Goal: Information Seeking & Learning: Learn about a topic

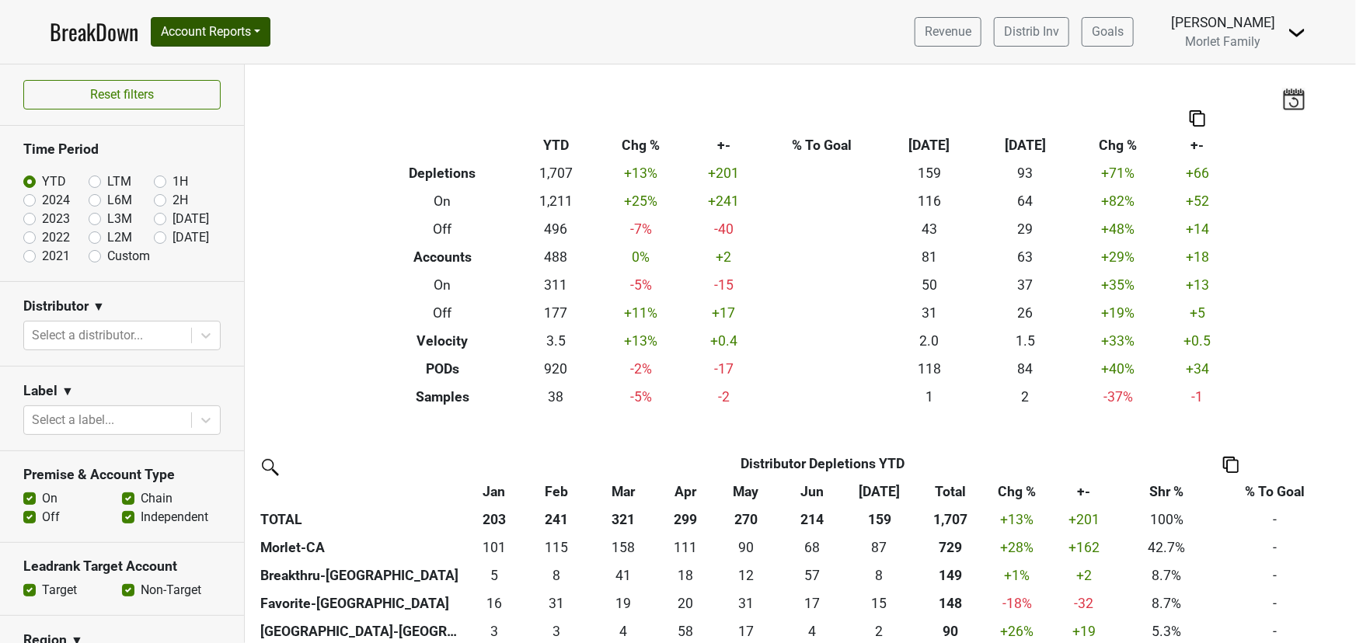
scroll to position [353, 0]
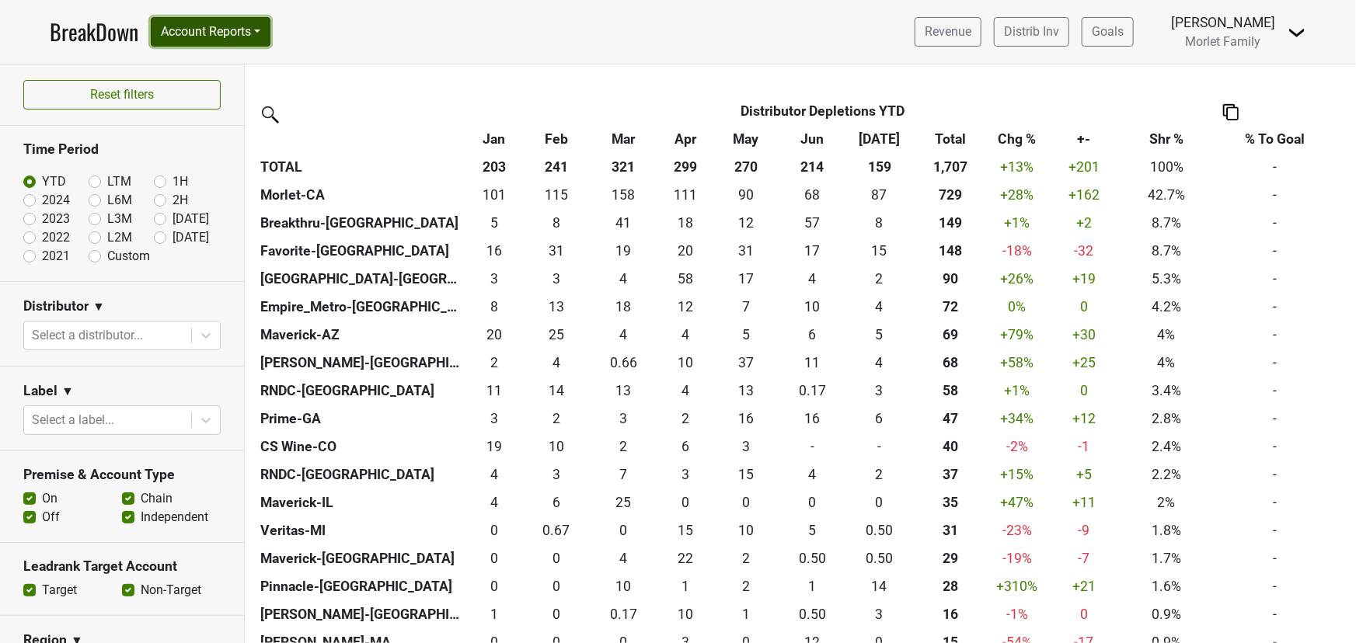
click at [218, 38] on button "Account Reports" at bounding box center [211, 32] width 120 height 30
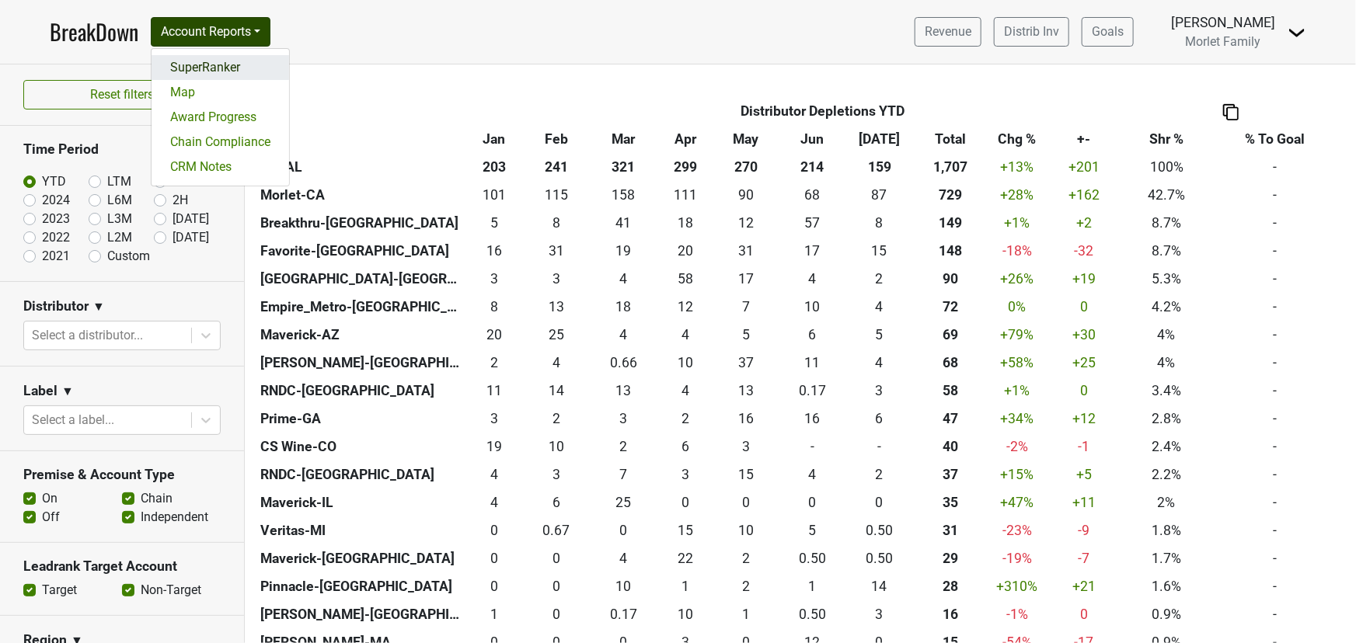
click at [217, 66] on link "SuperRanker" at bounding box center [221, 67] width 138 height 25
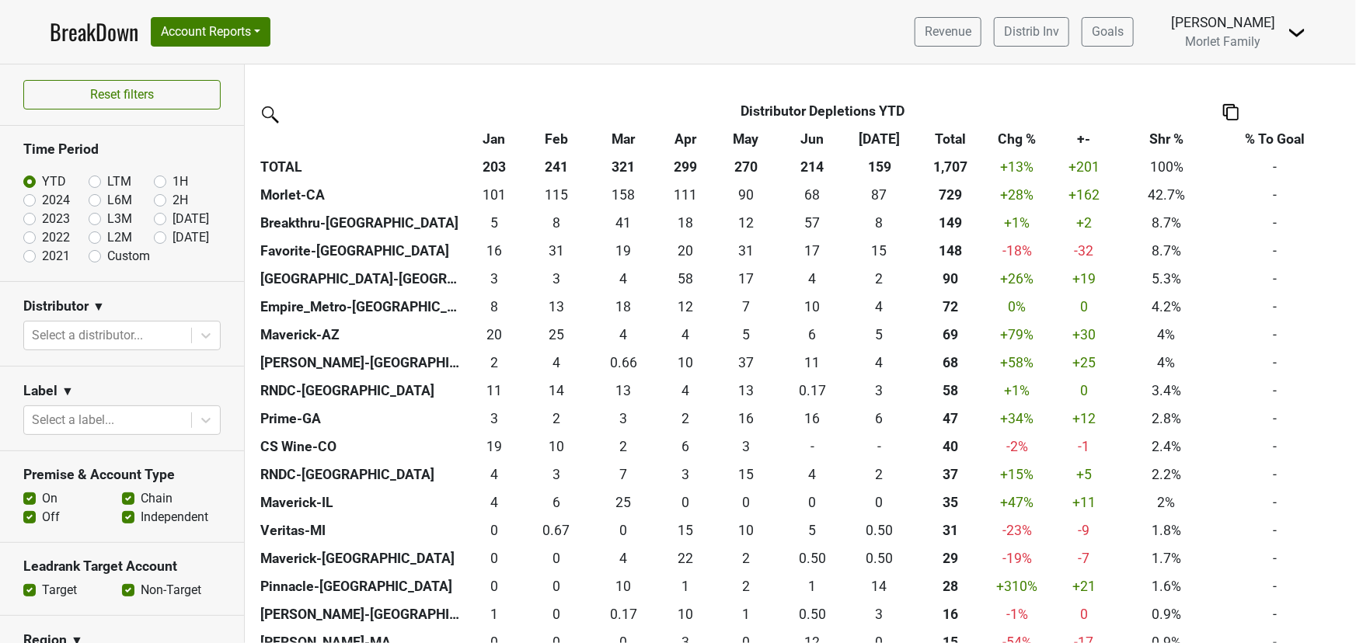
click at [75, 30] on link "BreakDown" at bounding box center [94, 32] width 89 height 33
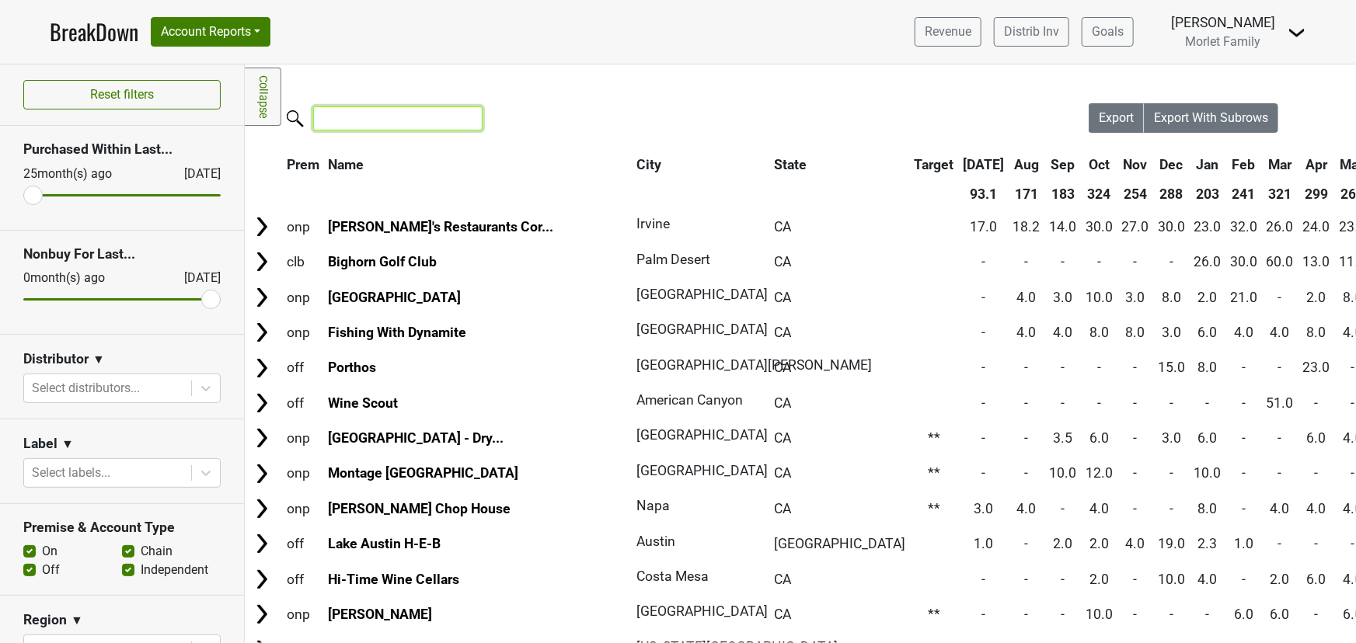
click at [348, 124] on input "search" at bounding box center [397, 118] width 169 height 24
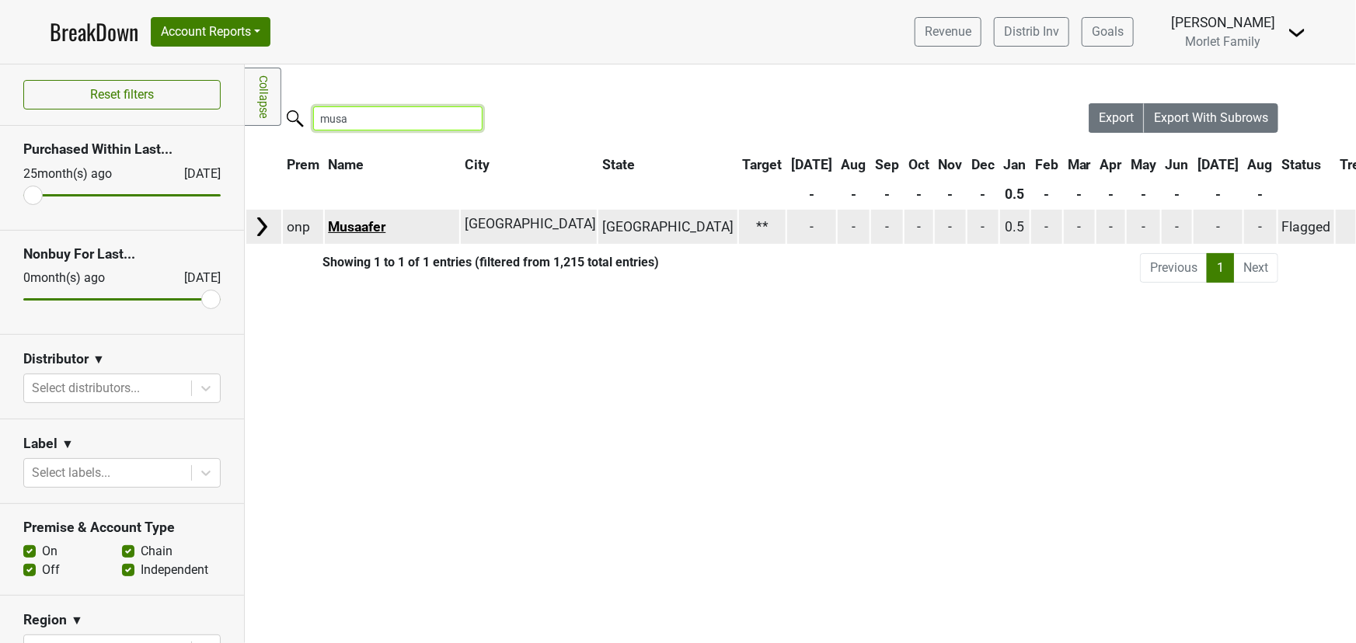
type input "musa"
click at [368, 223] on link "Musaafer" at bounding box center [356, 227] width 57 height 16
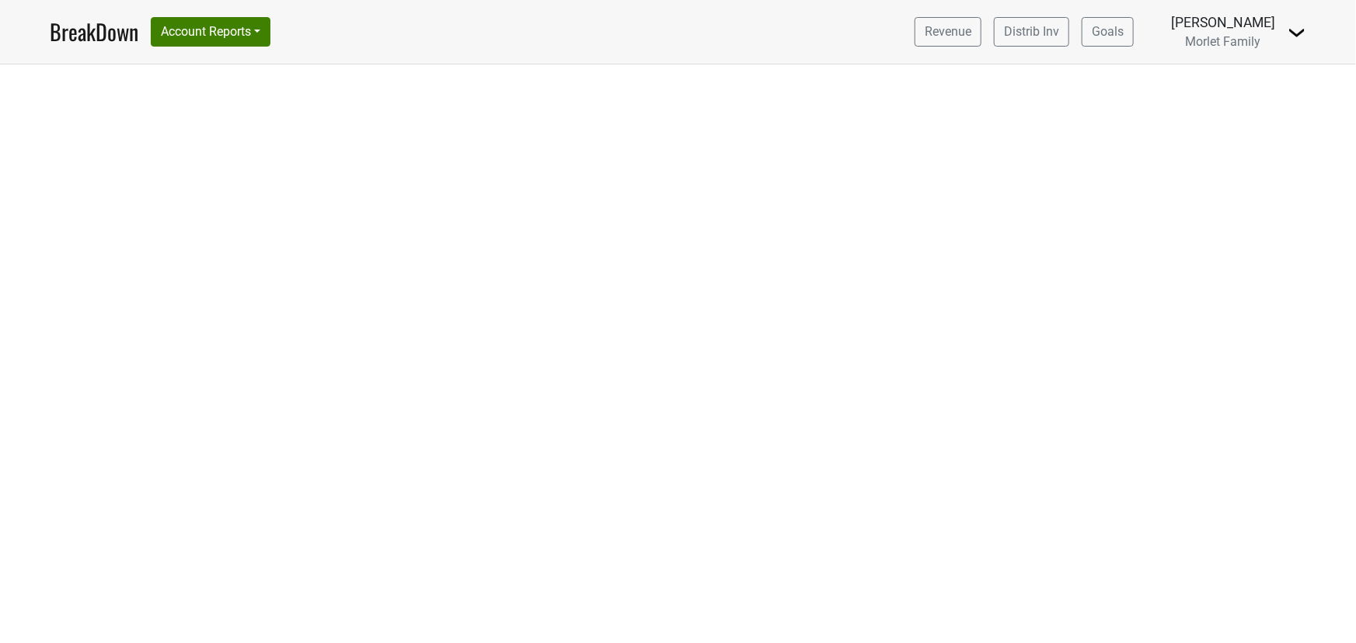
select select "CA"
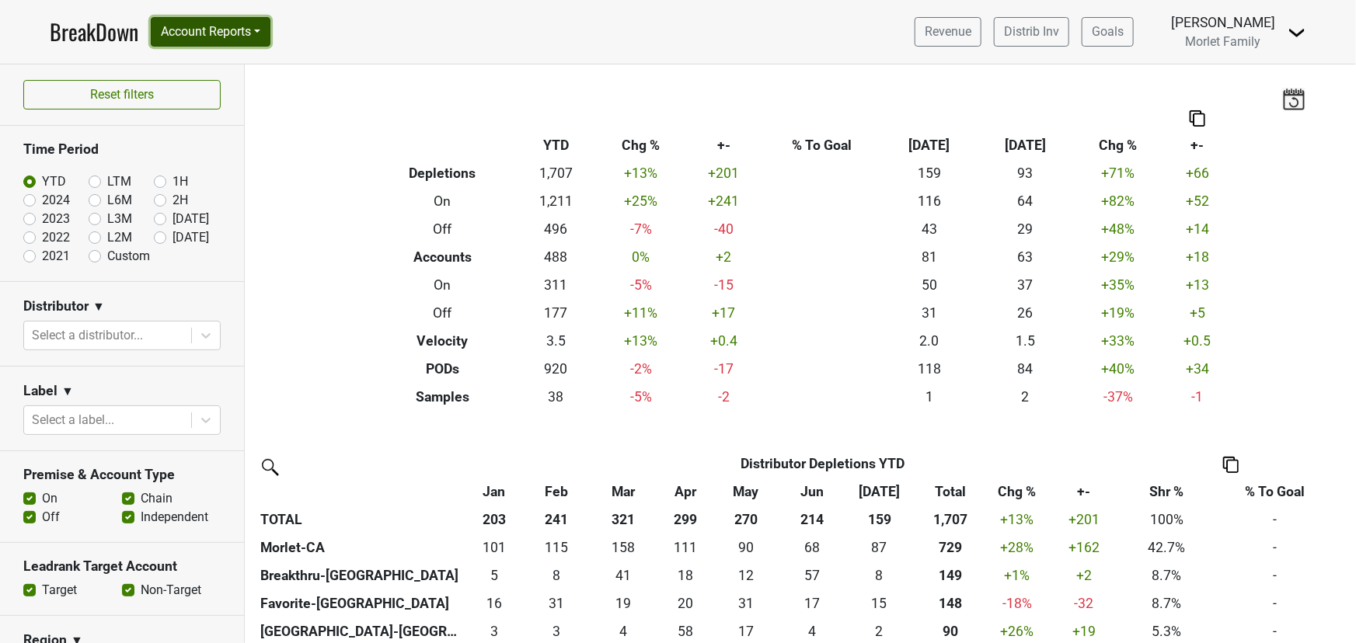
click at [203, 26] on button "Account Reports" at bounding box center [211, 32] width 120 height 30
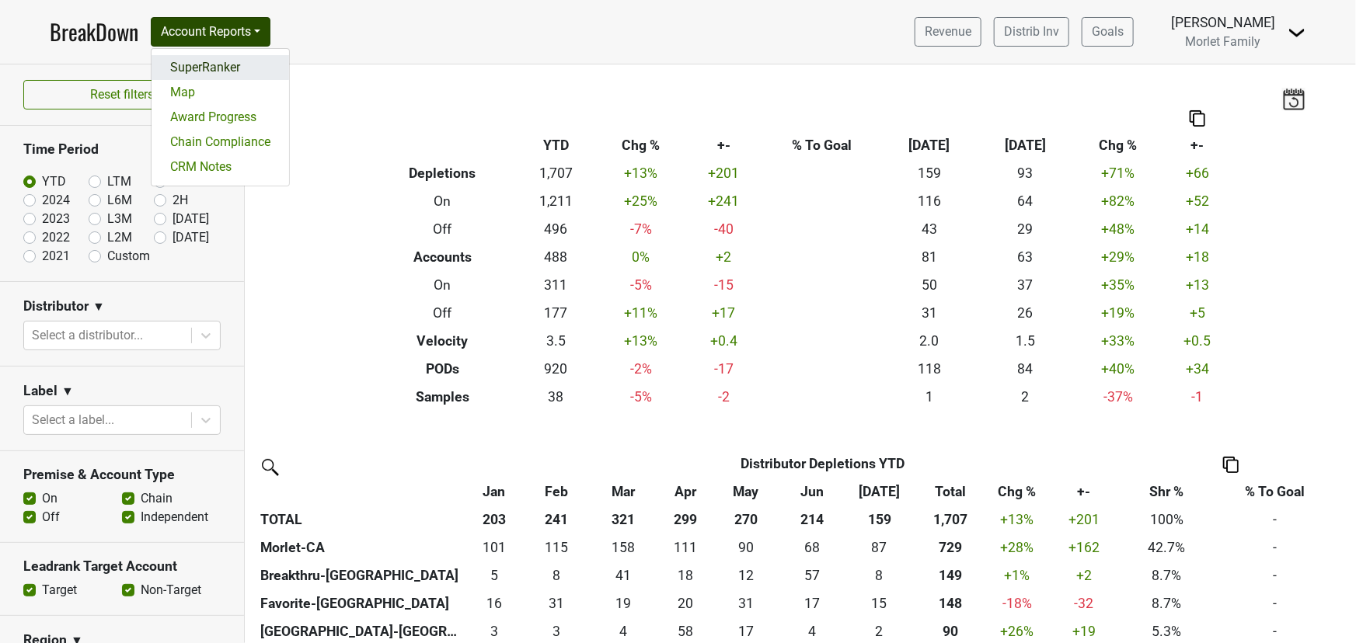
click at [234, 59] on link "SuperRanker" at bounding box center [221, 67] width 138 height 25
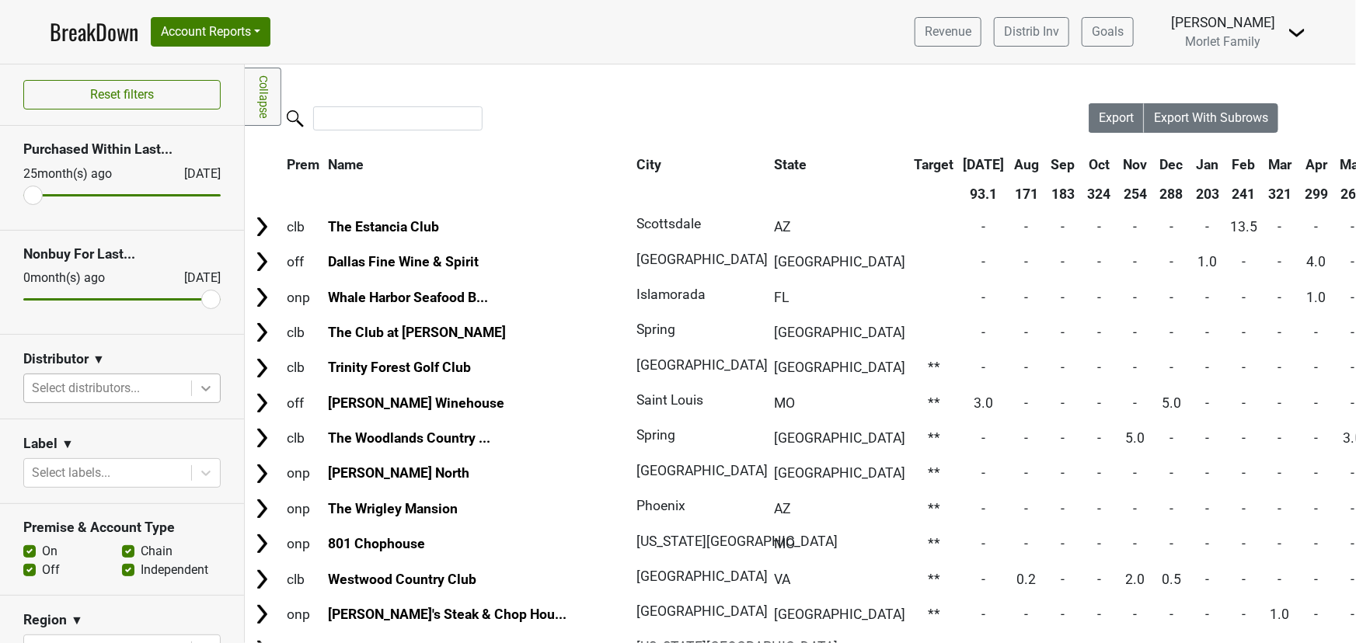
click at [198, 390] on icon at bounding box center [206, 389] width 16 height 16
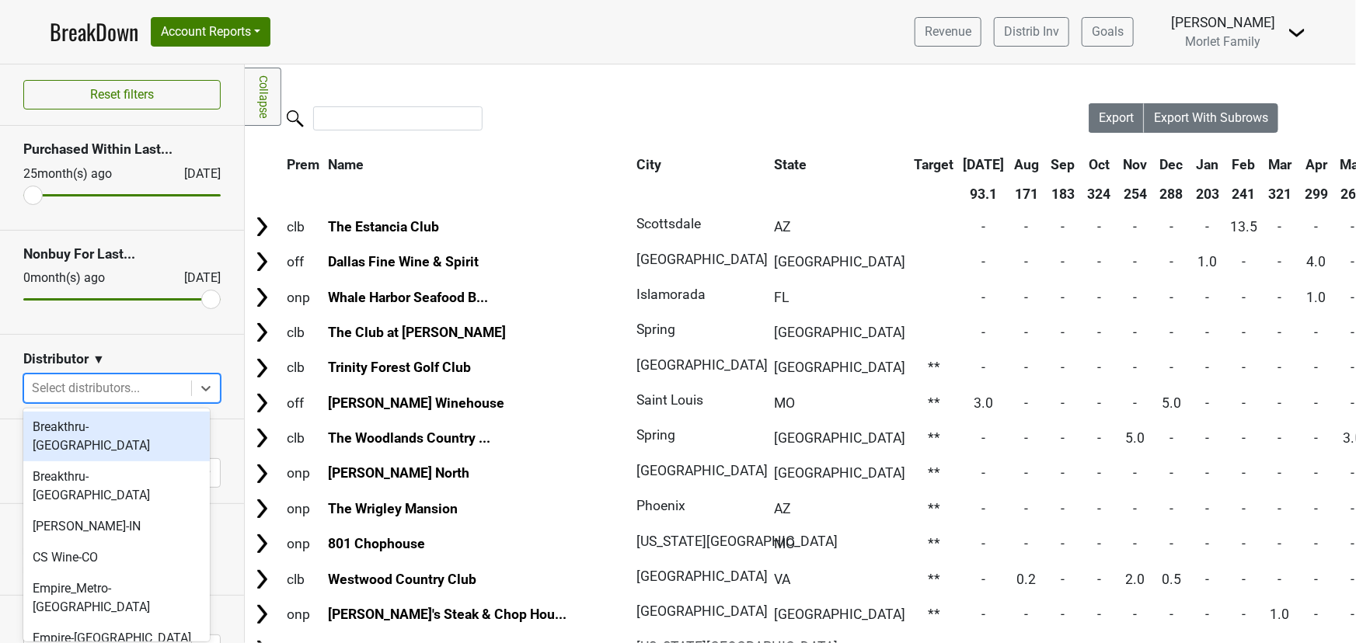
click at [138, 430] on div "Breakthru-FL" at bounding box center [116, 437] width 186 height 50
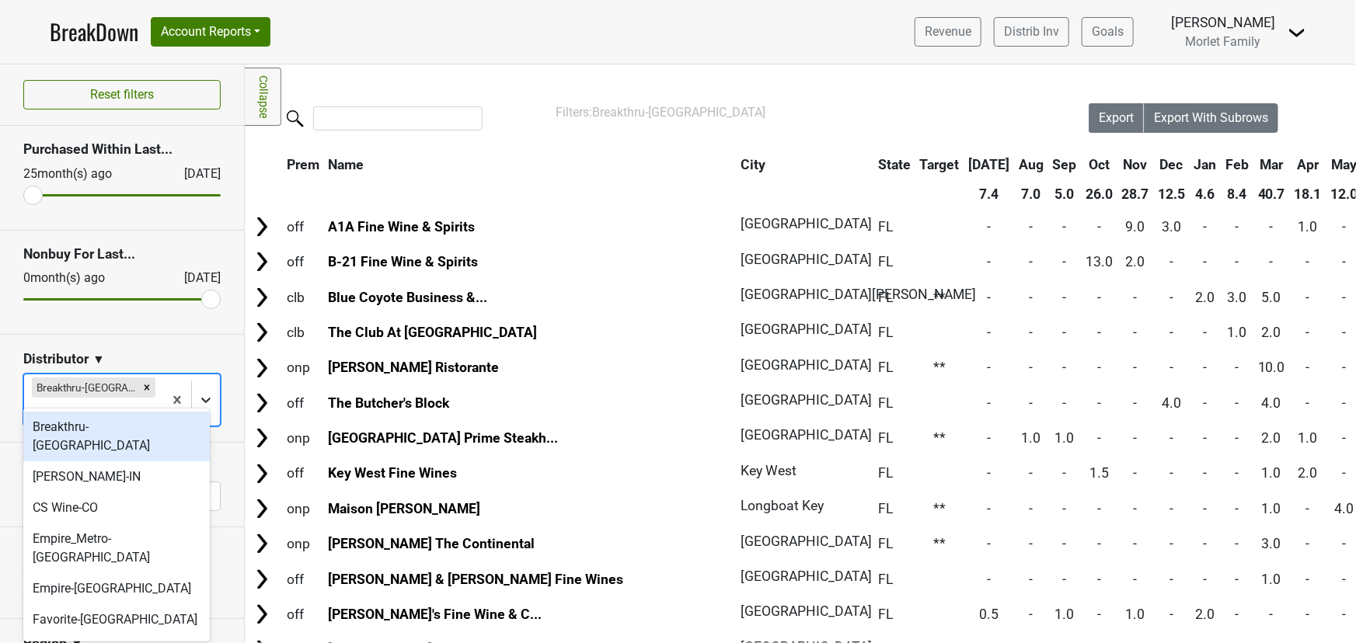
click at [192, 388] on div at bounding box center [206, 400] width 28 height 28
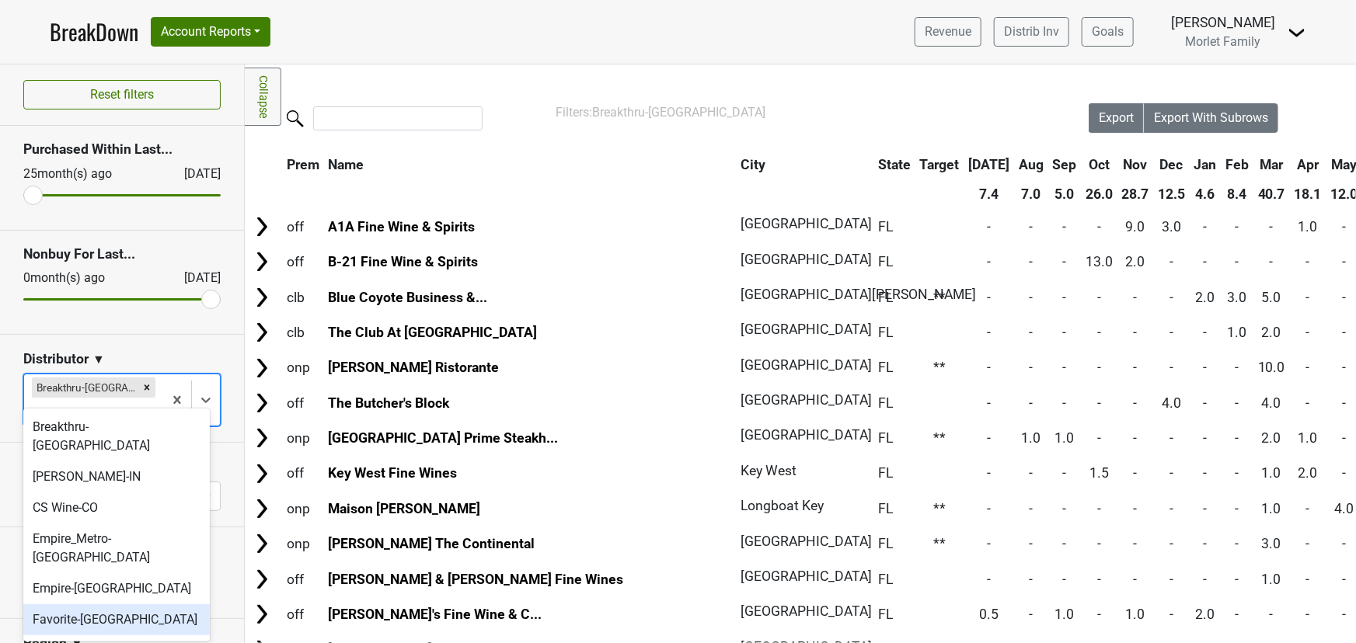
click at [98, 605] on div "Favorite-TX" at bounding box center [116, 620] width 186 height 31
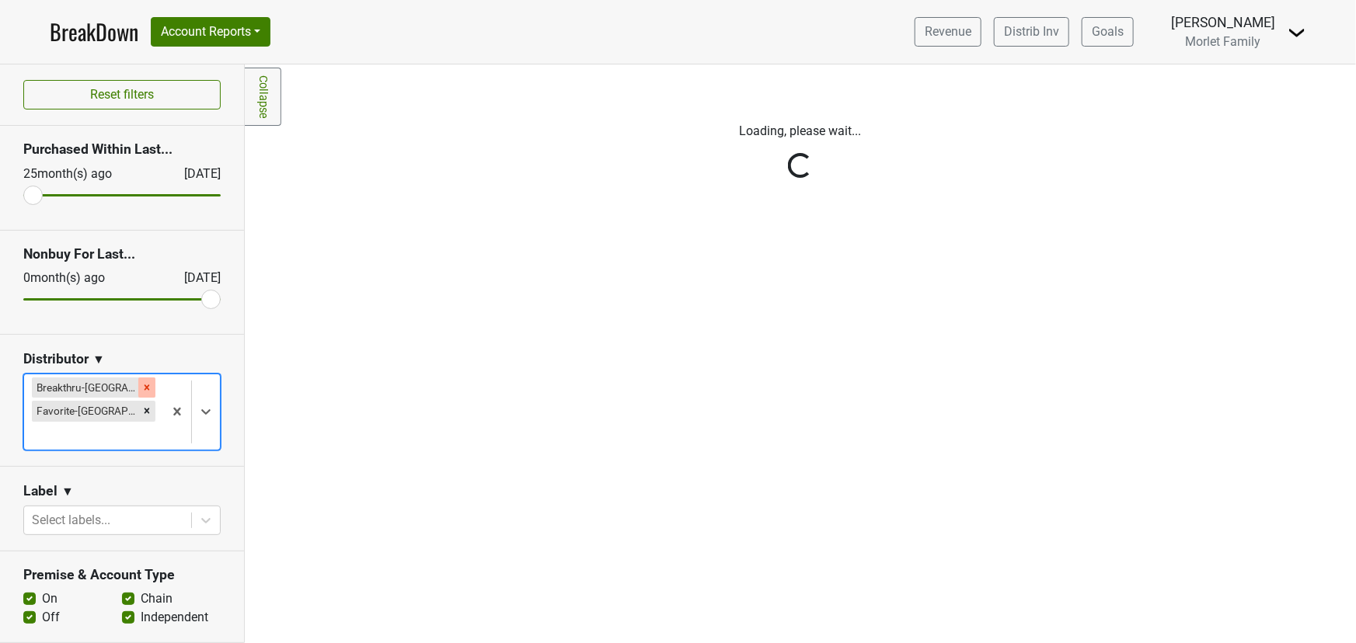
click at [141, 388] on icon "Remove Breakthru-FL" at bounding box center [146, 387] width 11 height 11
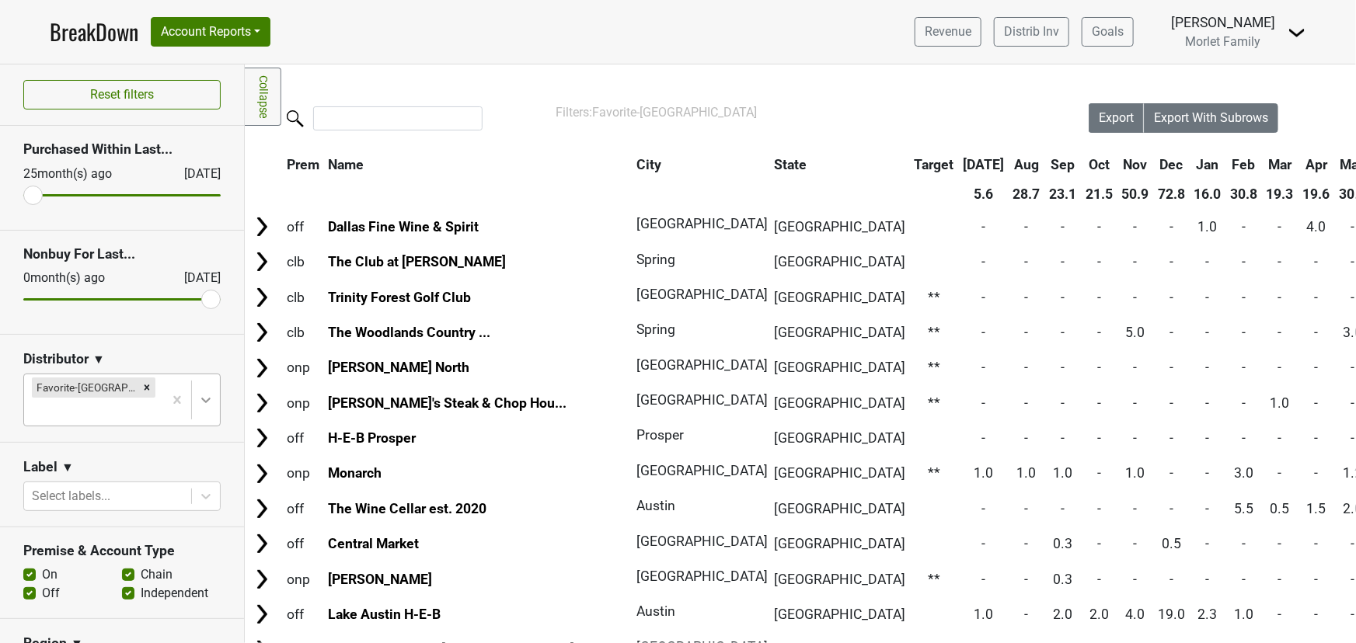
click at [198, 392] on icon at bounding box center [206, 400] width 16 height 16
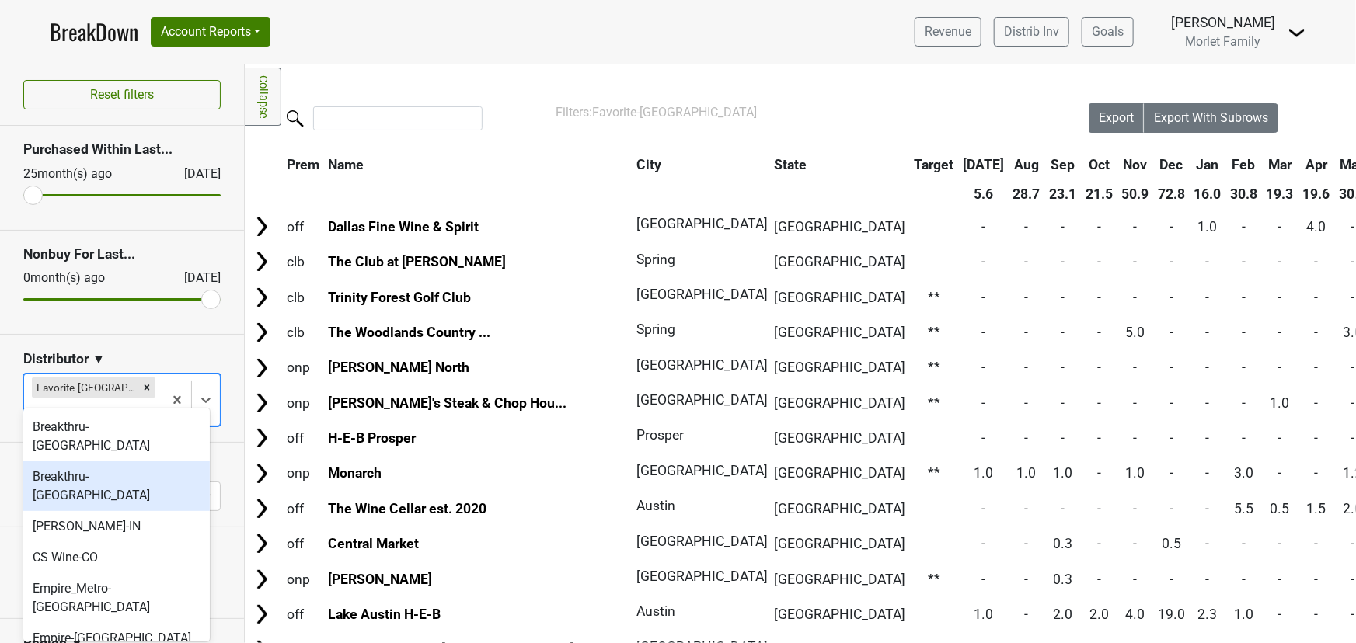
click at [126, 462] on div "Breakthru-WI" at bounding box center [116, 487] width 186 height 50
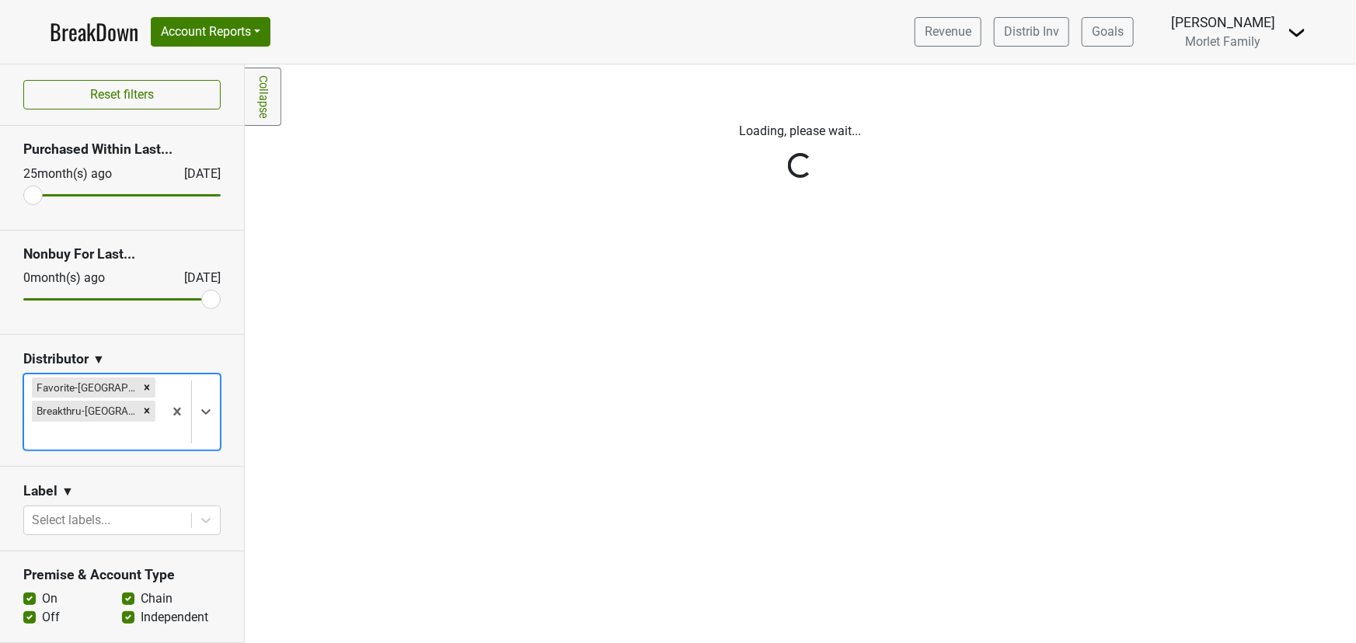
click at [141, 389] on icon "Remove Favorite-TX" at bounding box center [146, 387] width 11 height 11
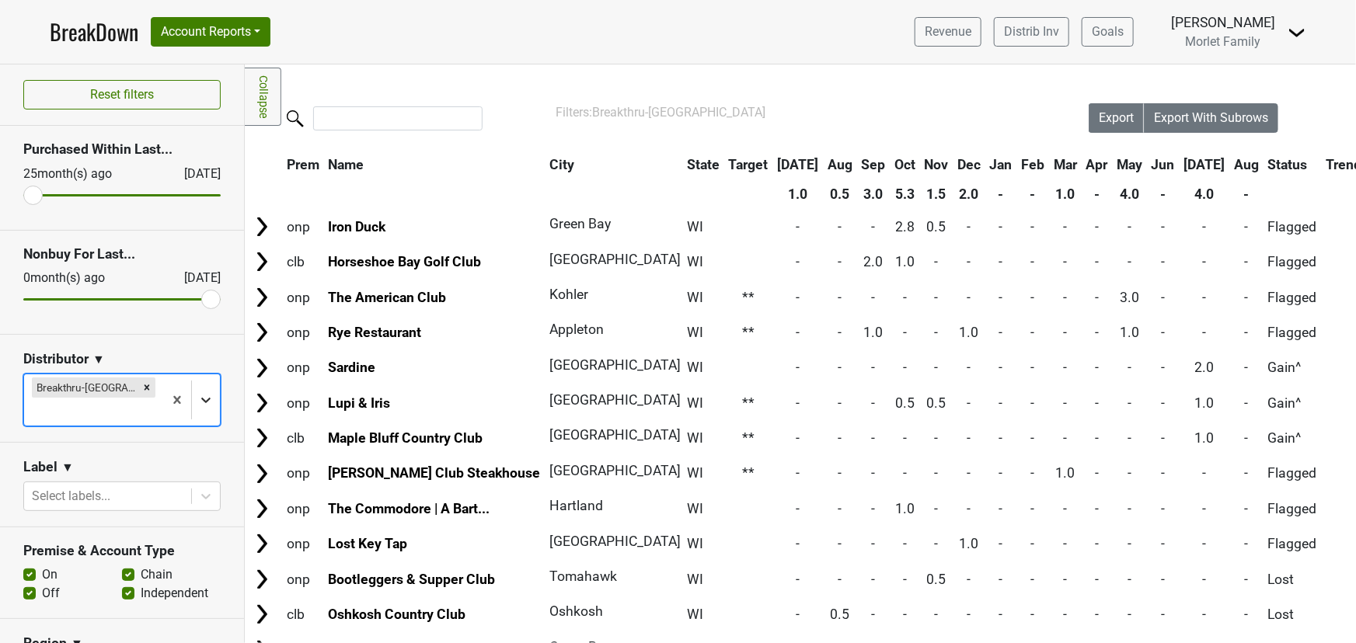
click at [198, 392] on icon at bounding box center [206, 400] width 16 height 16
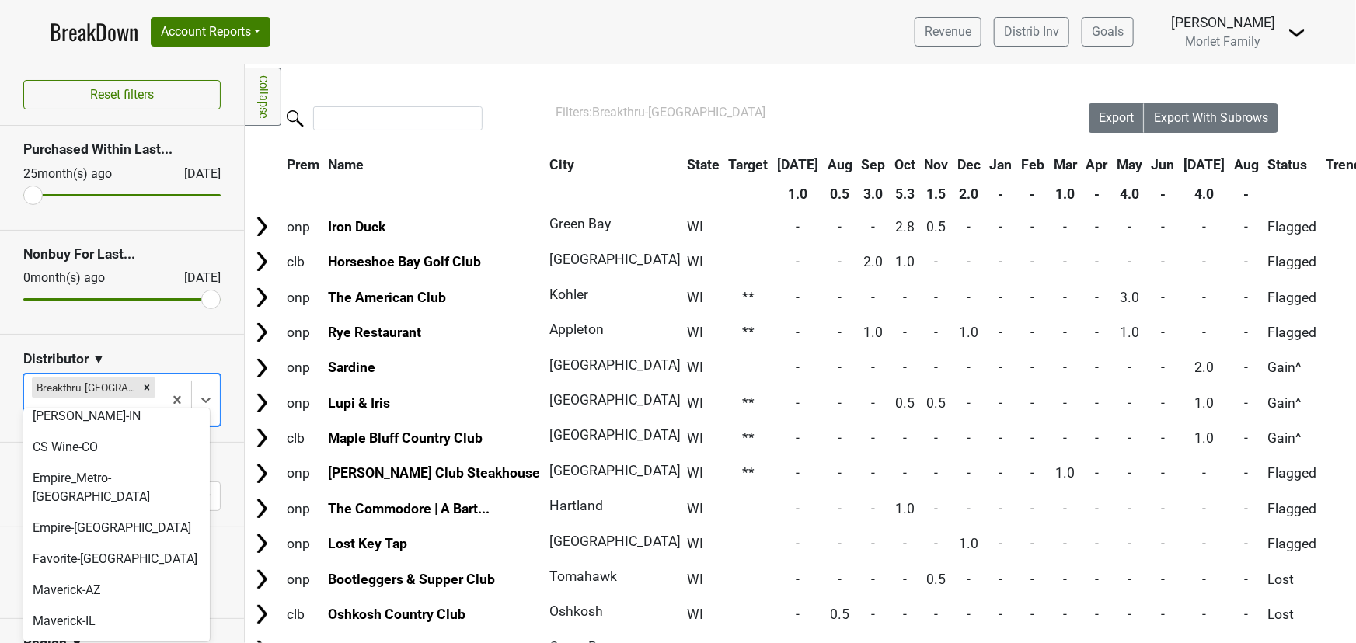
scroll to position [141, 0]
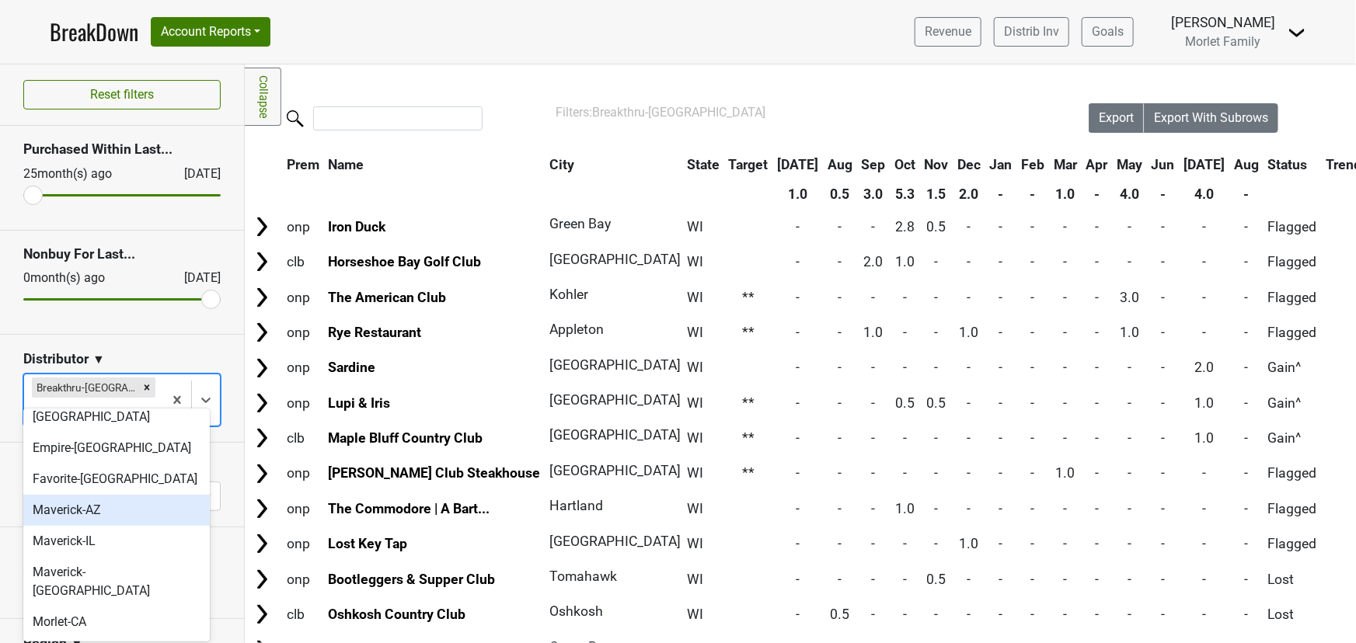
click at [133, 495] on div "Maverick-AZ" at bounding box center [116, 510] width 186 height 31
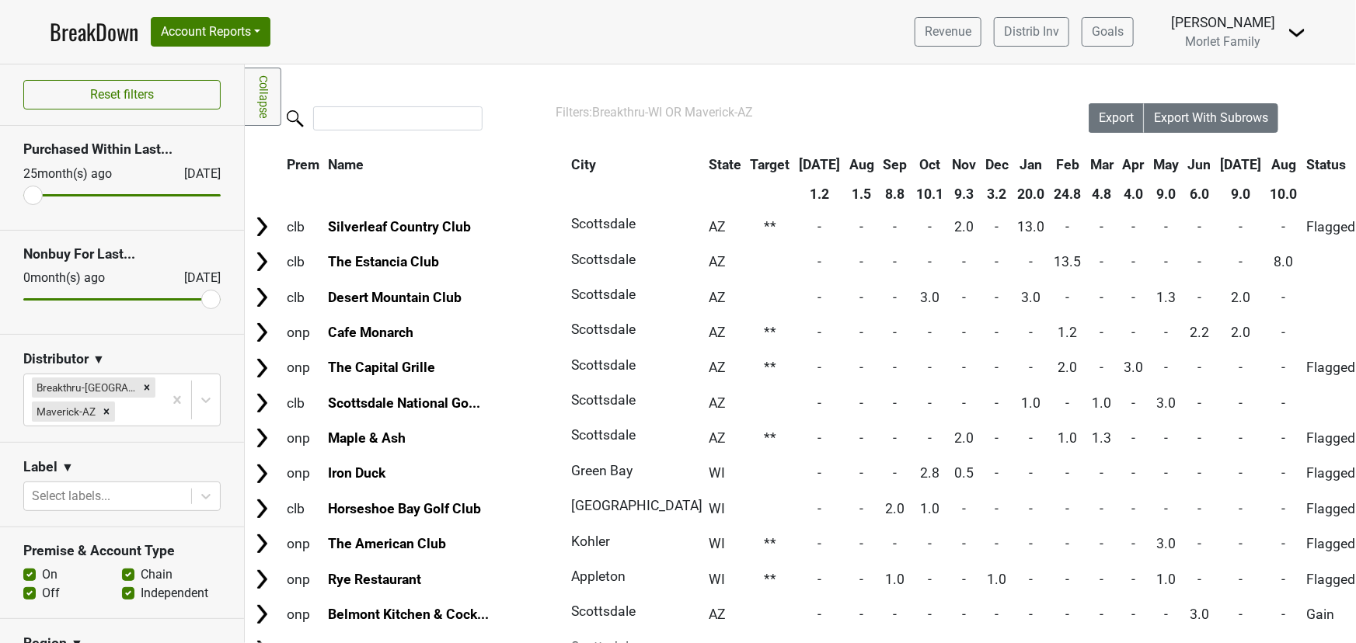
click at [1267, 166] on th "Aug" at bounding box center [1284, 165] width 35 height 28
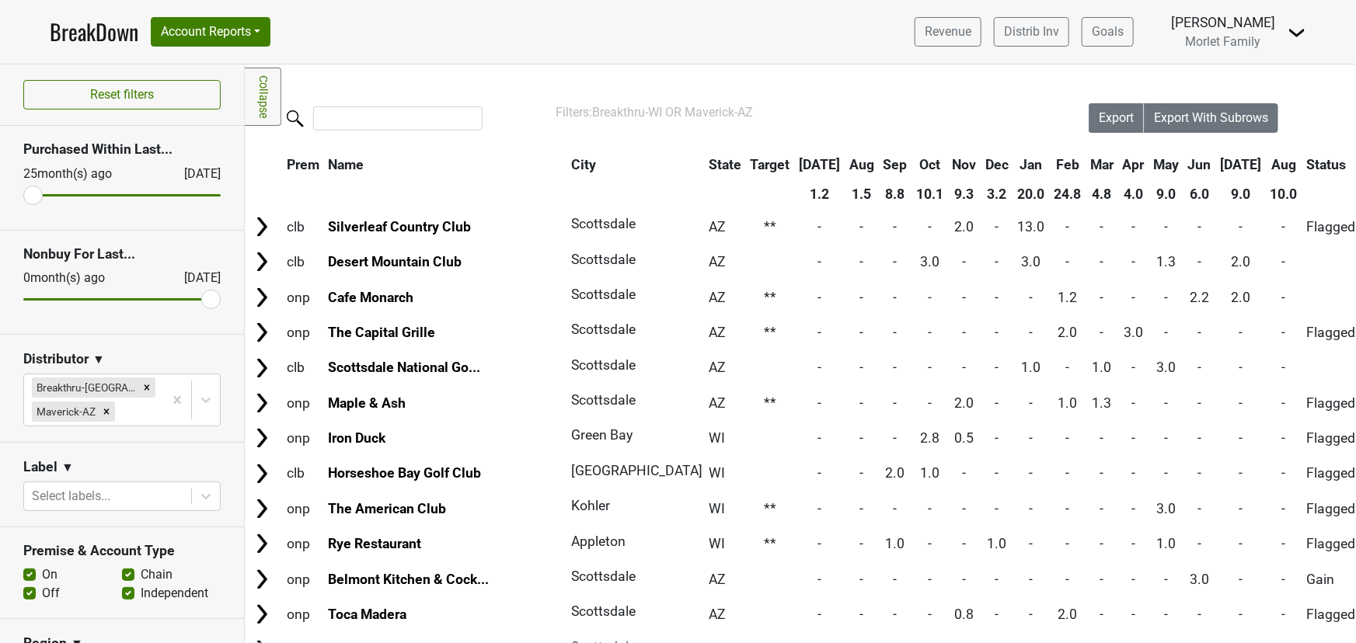
click at [1267, 166] on th "Aug" at bounding box center [1284, 165] width 35 height 28
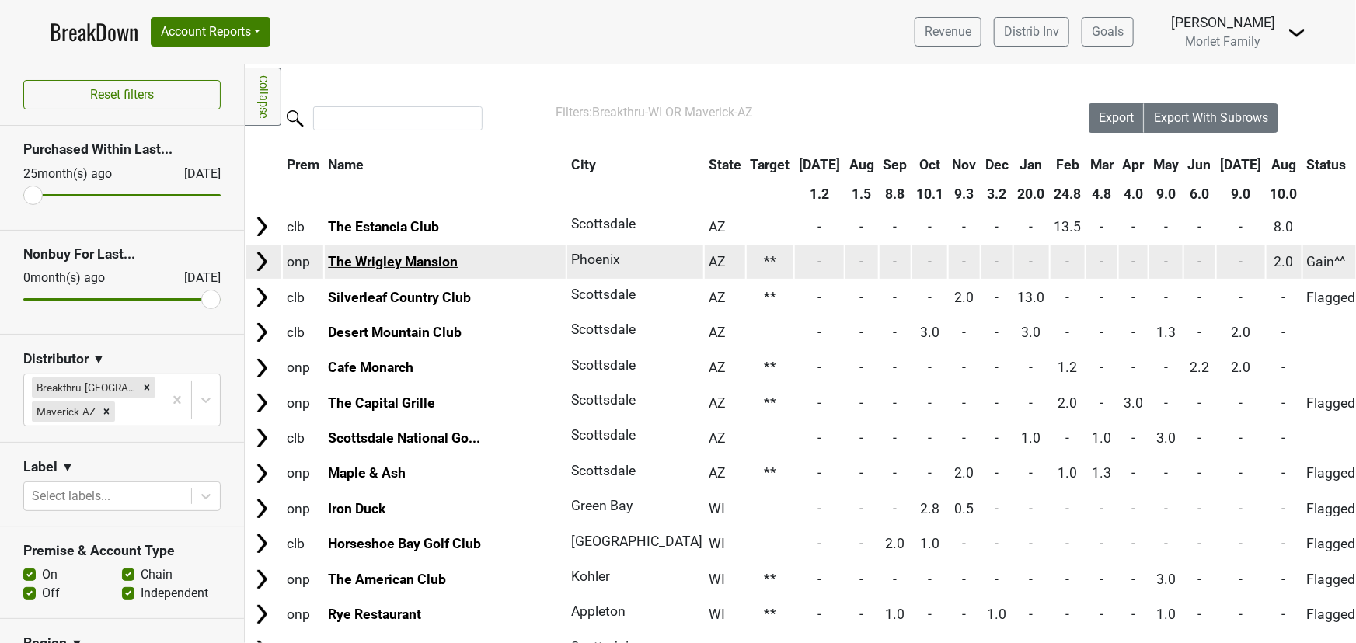
click at [415, 256] on link "The Wrigley Mansion" at bounding box center [393, 262] width 130 height 16
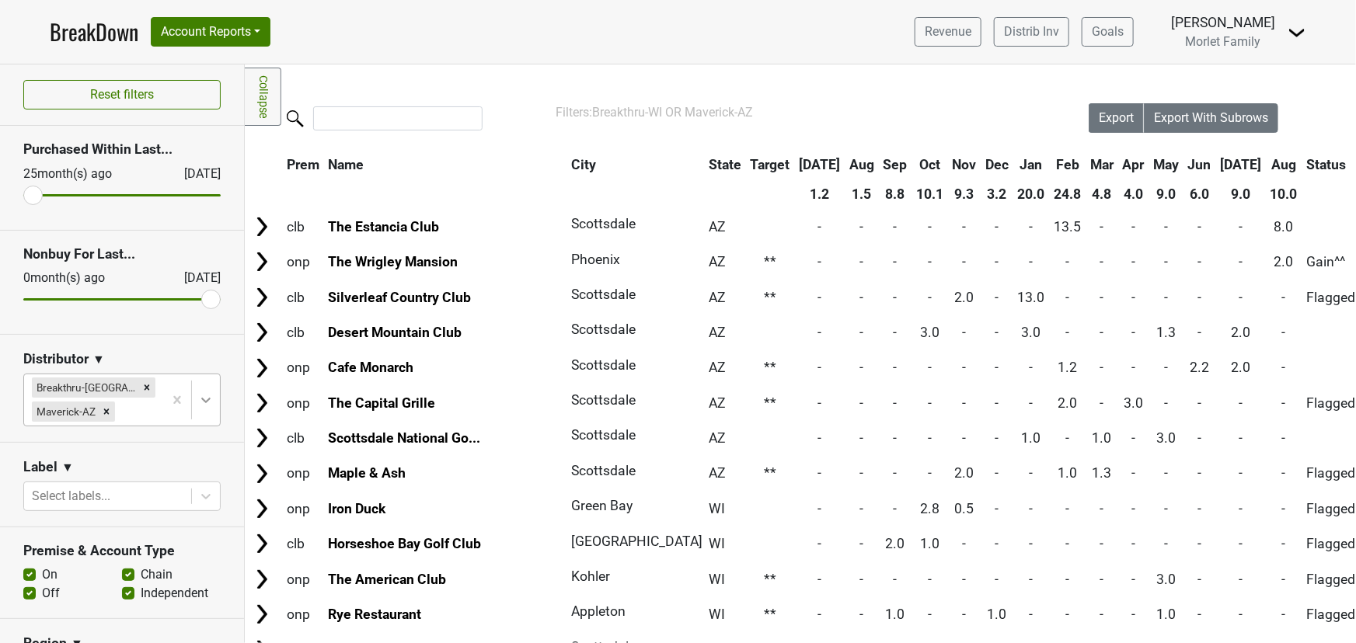
click at [200, 403] on icon at bounding box center [206, 400] width 16 height 16
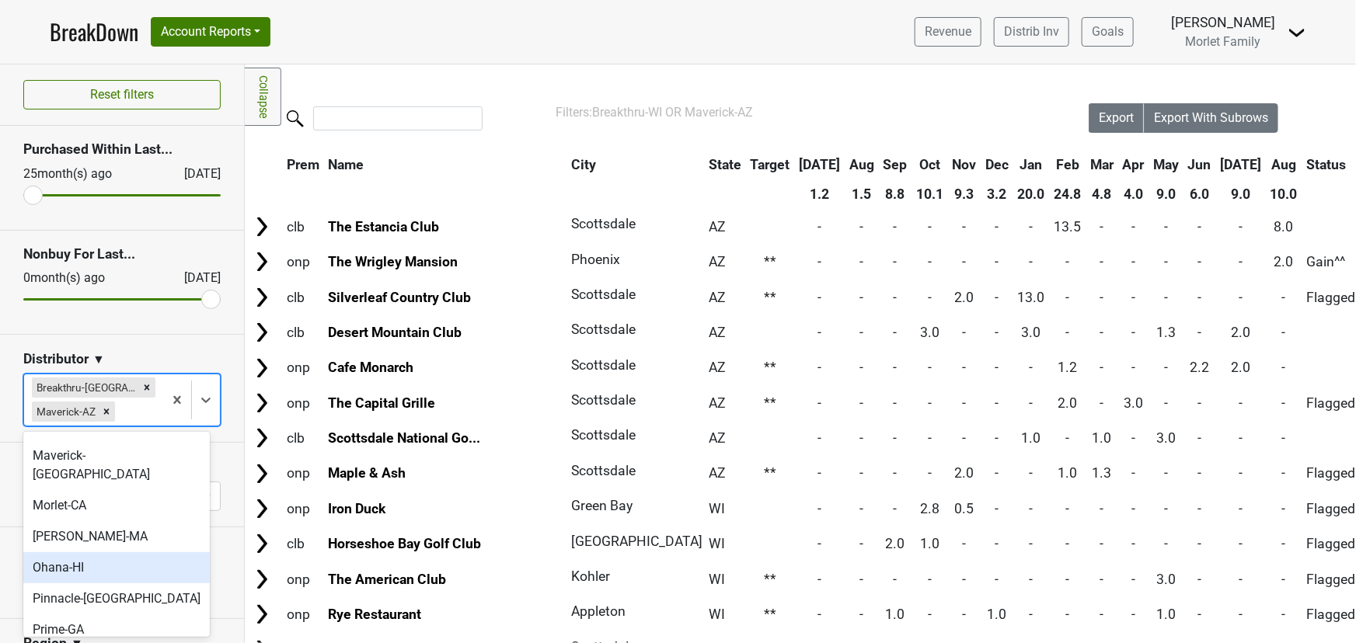
scroll to position [282, 0]
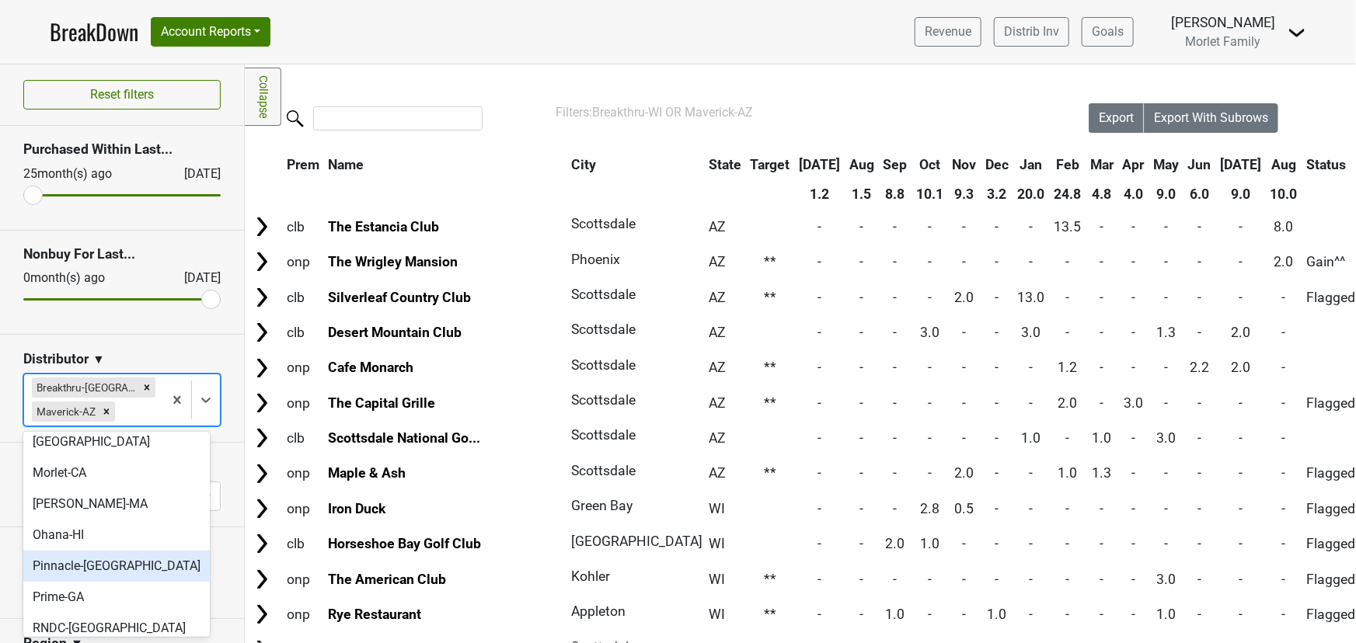
click at [124, 551] on div "Pinnacle-MO" at bounding box center [116, 566] width 186 height 31
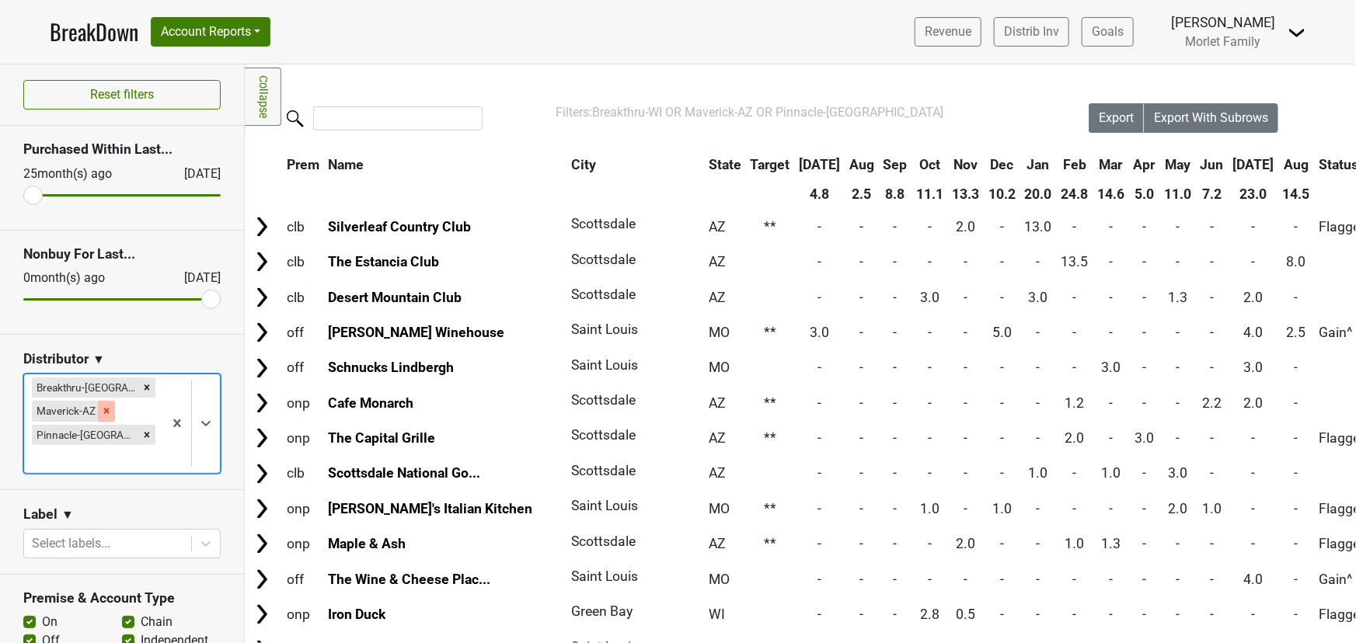
click at [106, 409] on icon "Remove Maverick-AZ" at bounding box center [106, 411] width 5 height 5
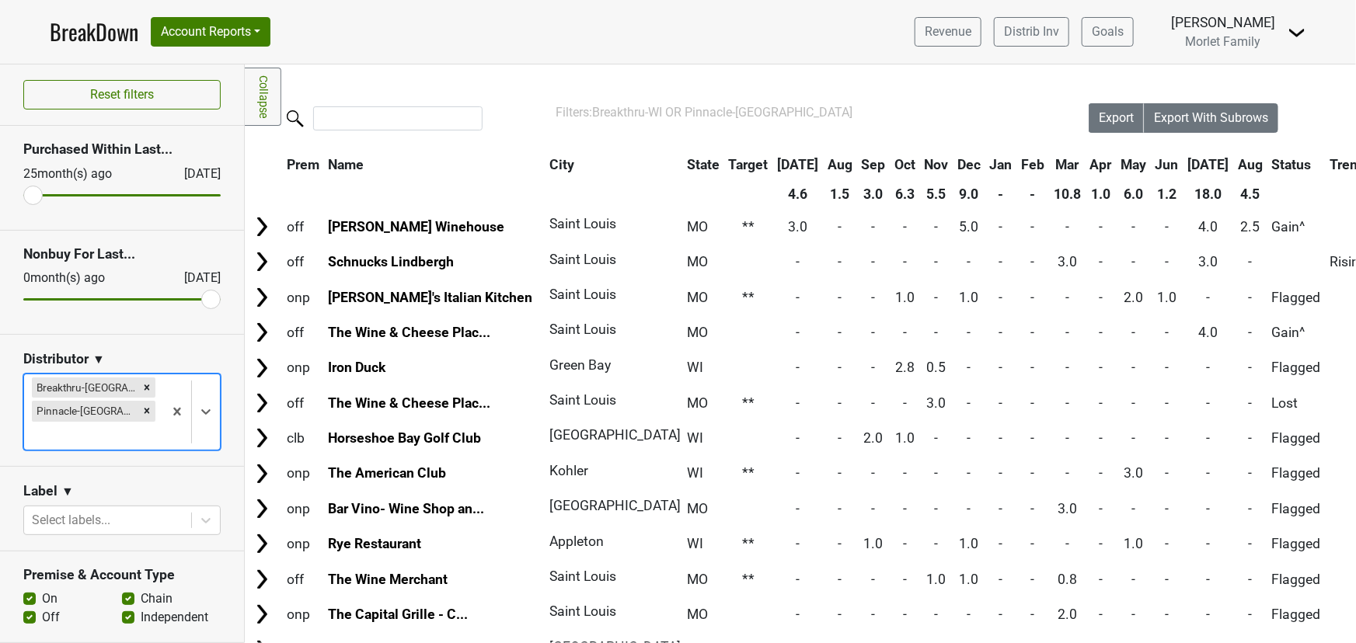
click at [141, 385] on icon "Remove Breakthru-WI" at bounding box center [146, 387] width 11 height 11
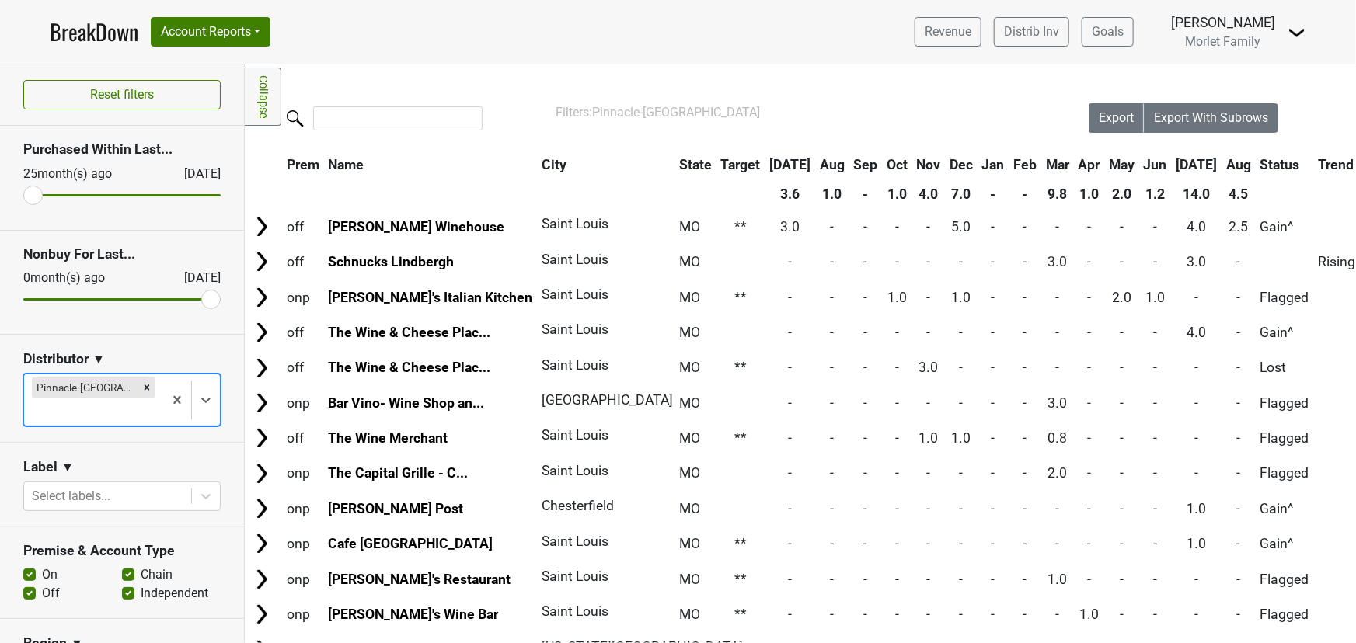
click at [1222, 165] on th "Aug" at bounding box center [1238, 165] width 33 height 28
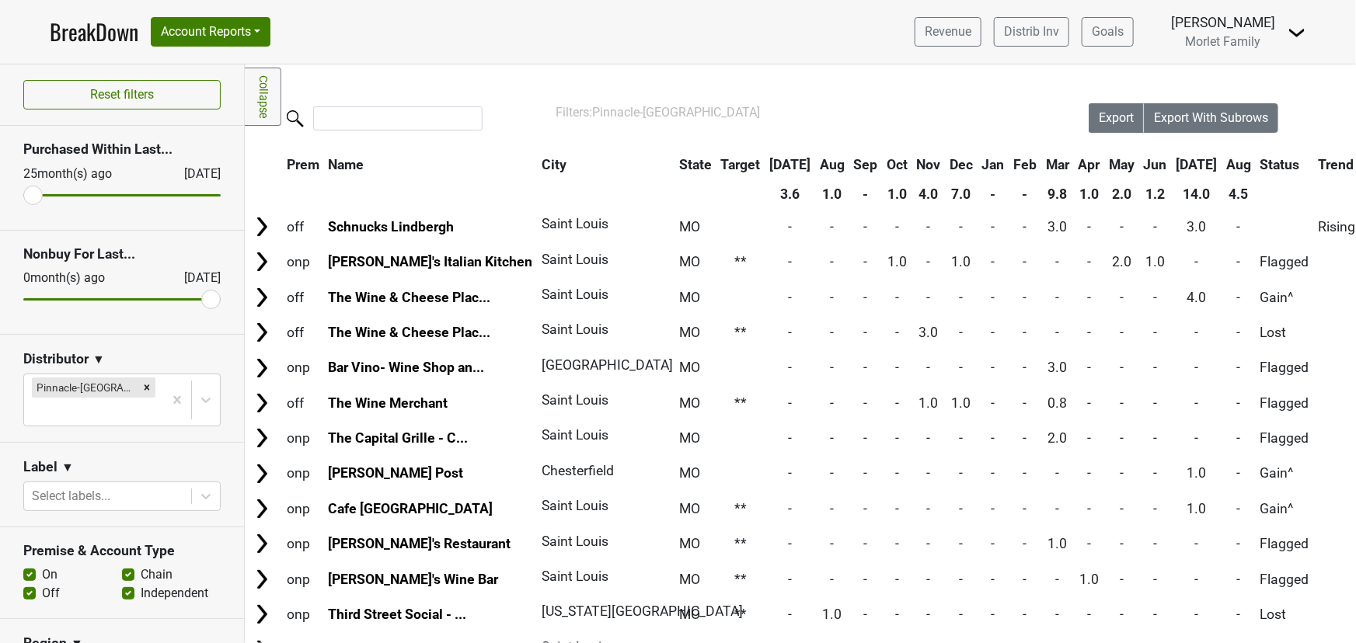
click at [1222, 165] on th "Aug" at bounding box center [1238, 165] width 33 height 28
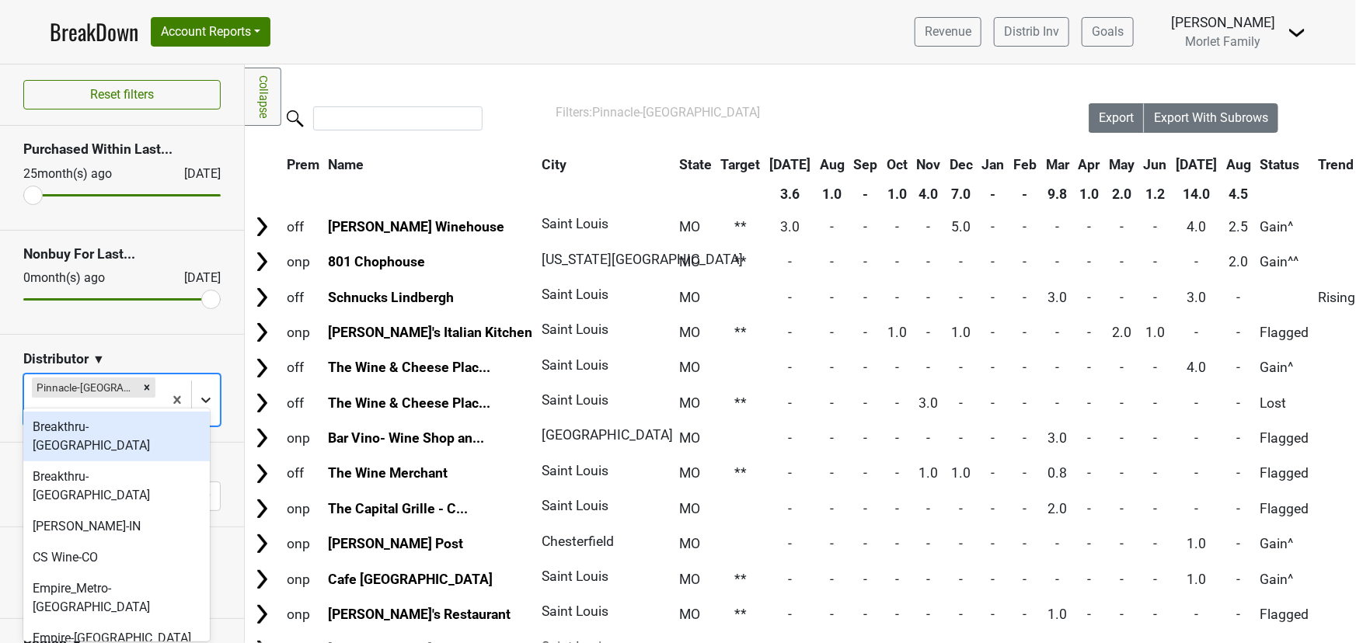
click at [201, 398] on icon at bounding box center [205, 400] width 9 height 5
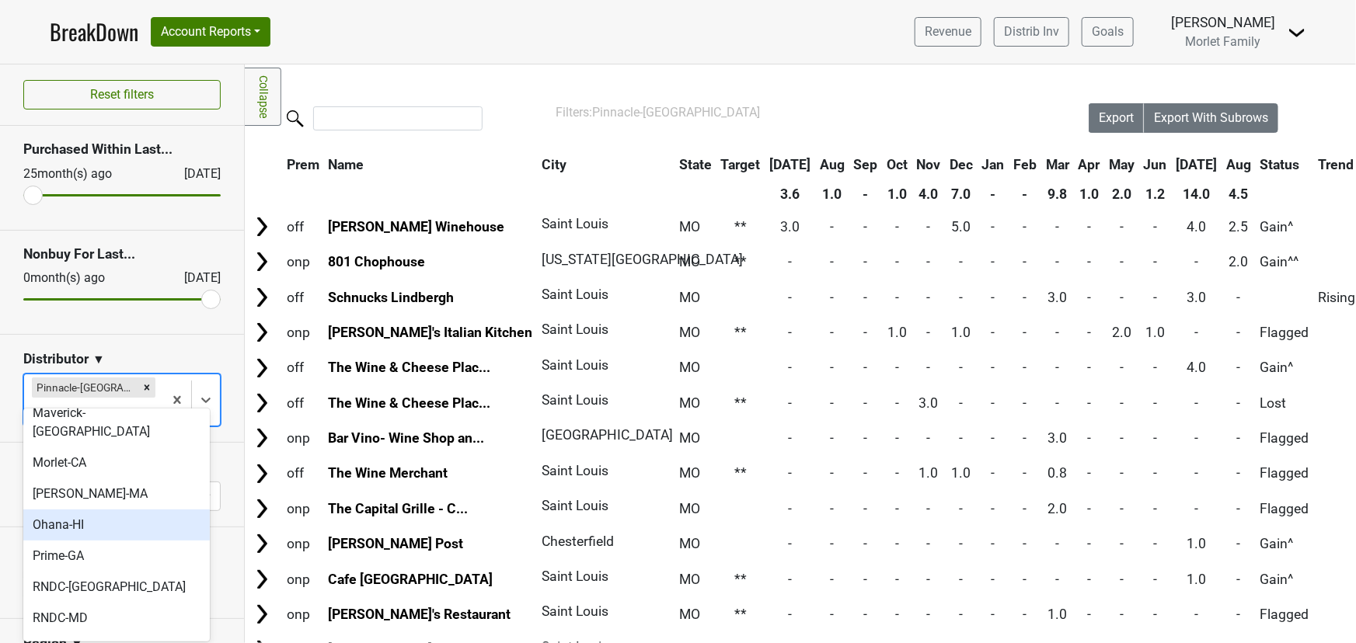
scroll to position [353, 0]
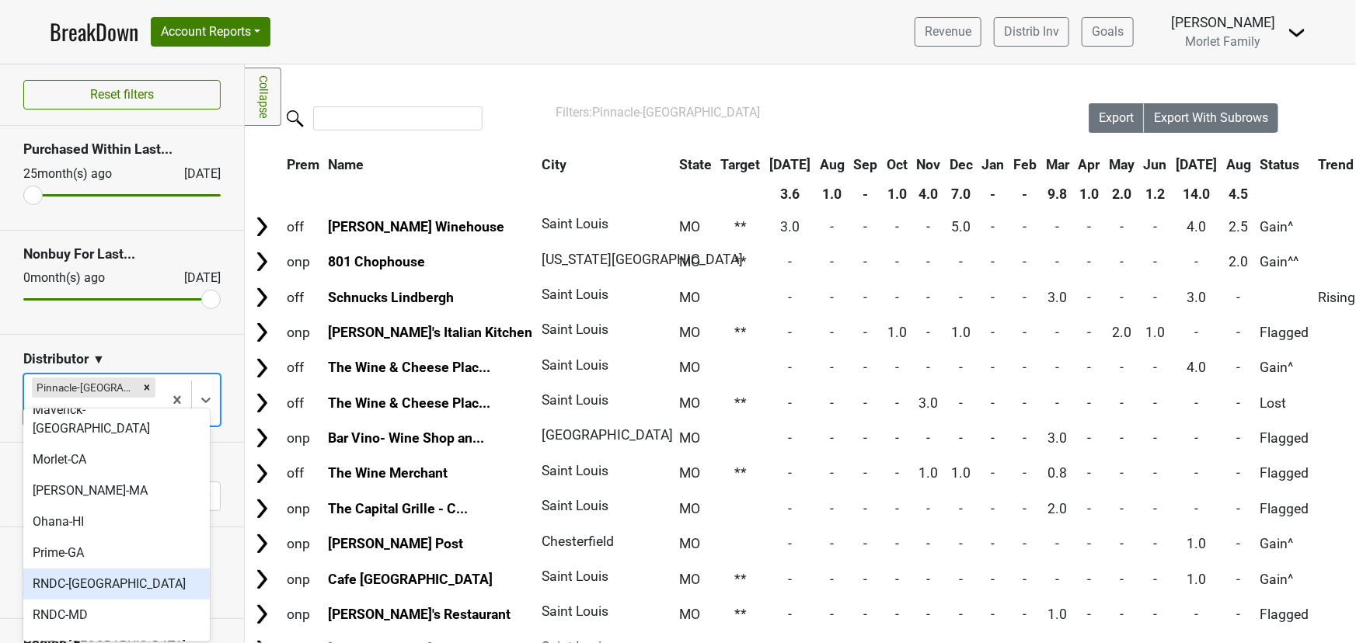
click at [132, 569] on div "RNDC-DC" at bounding box center [116, 584] width 186 height 31
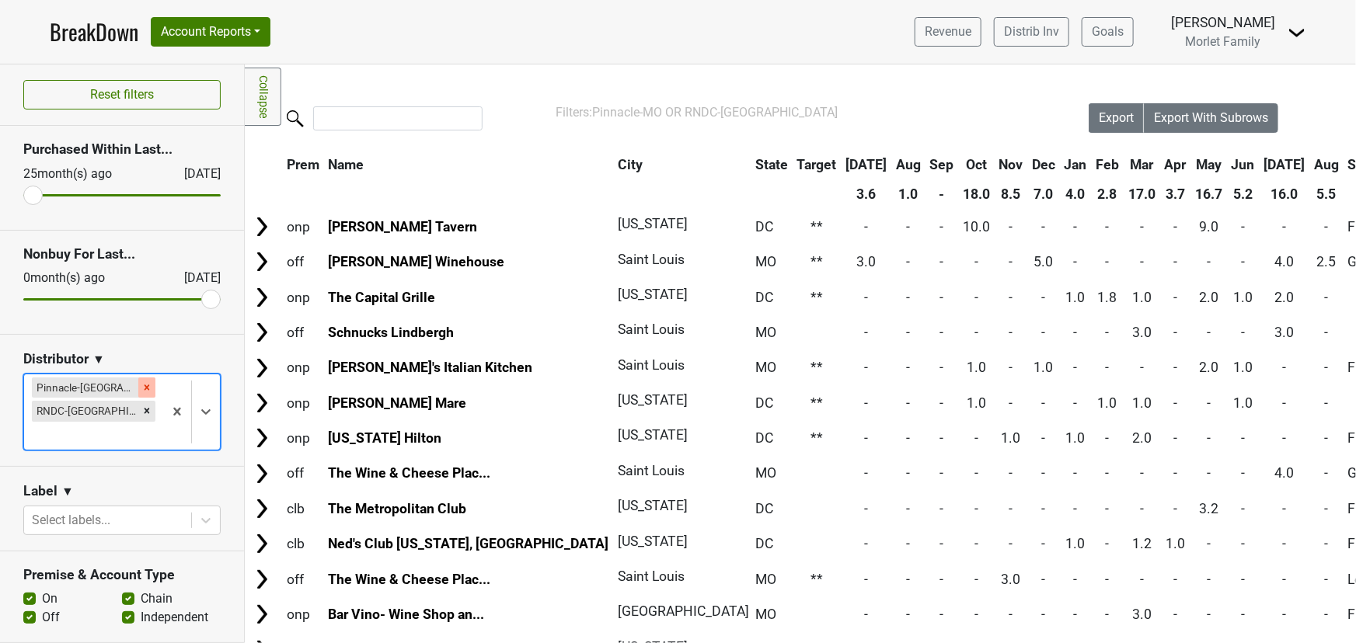
click at [141, 387] on icon "Remove Pinnacle-MO" at bounding box center [146, 387] width 11 height 11
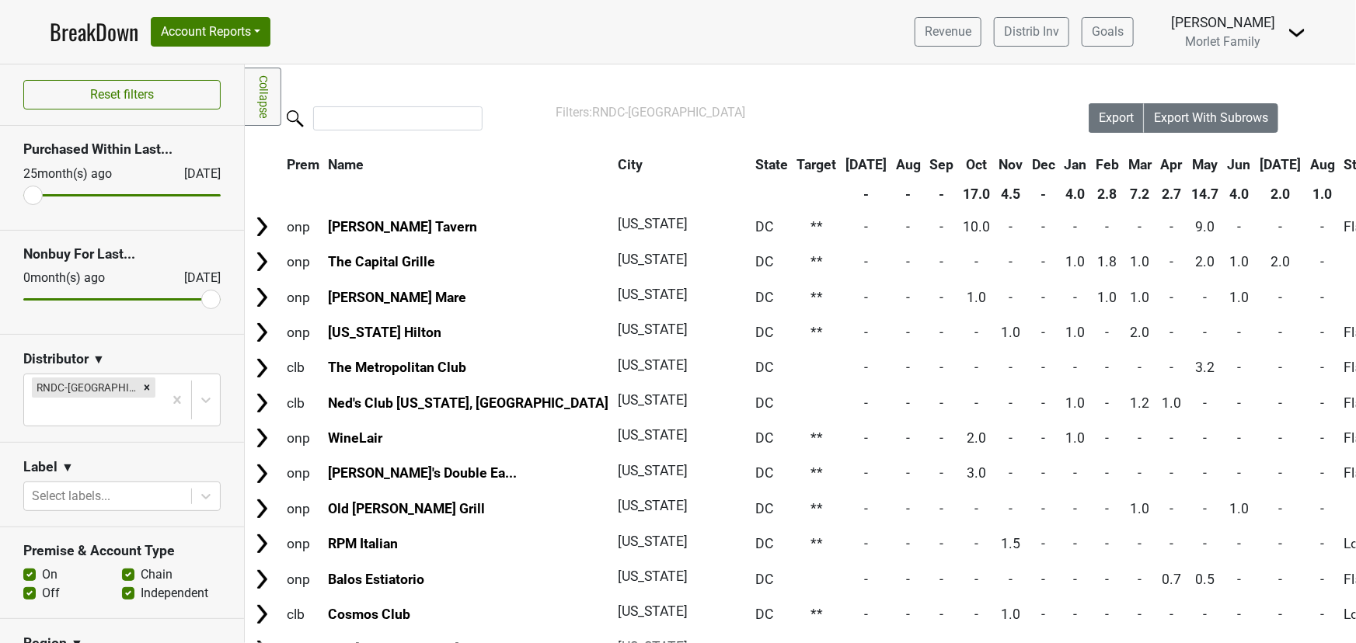
click at [1306, 163] on th "Aug" at bounding box center [1322, 165] width 33 height 28
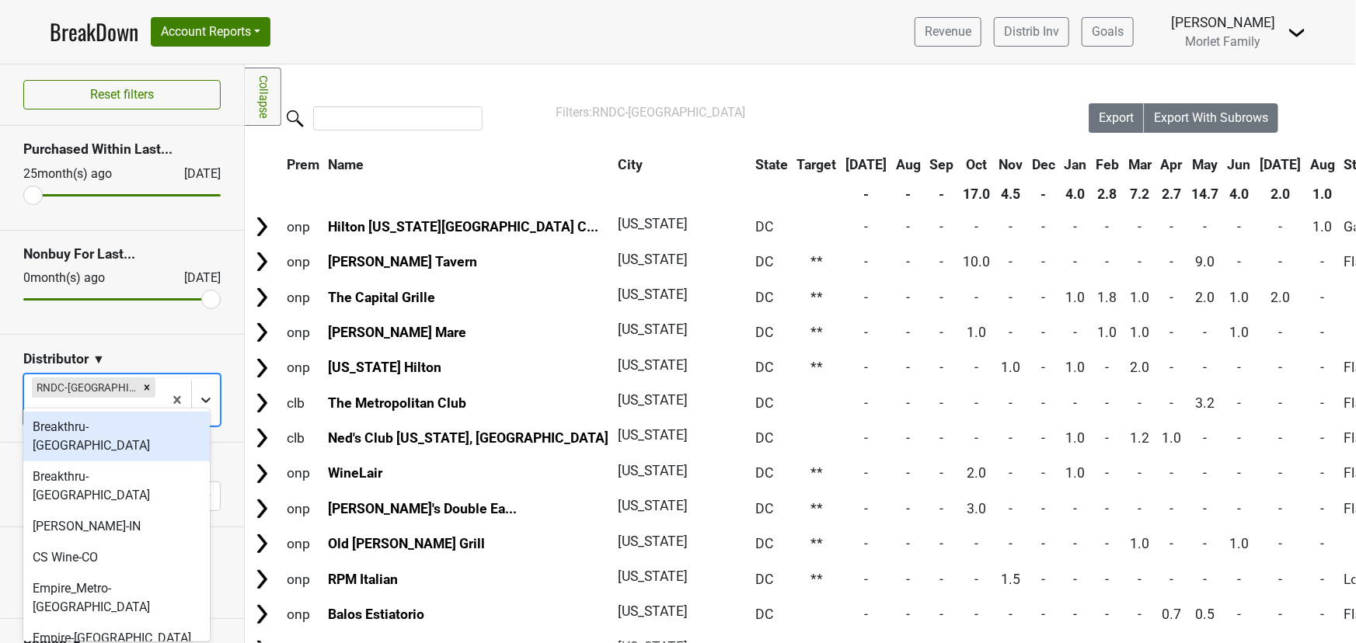
click at [203, 386] on div at bounding box center [206, 400] width 28 height 28
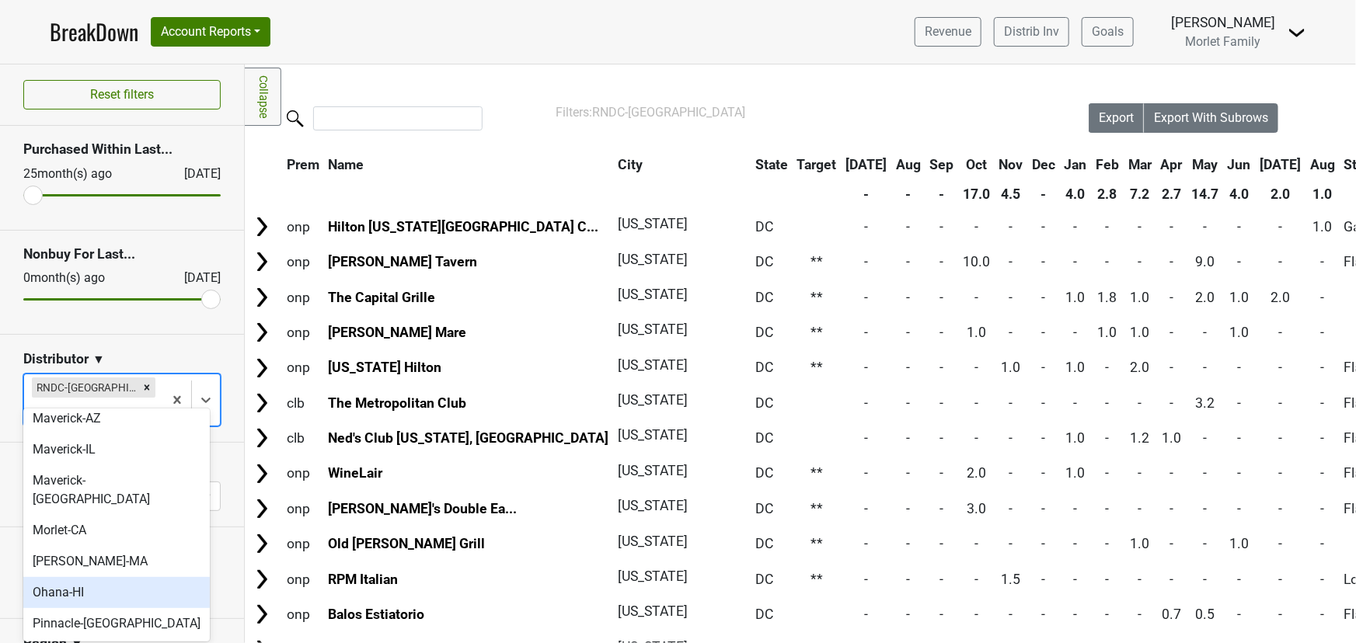
scroll to position [423, 0]
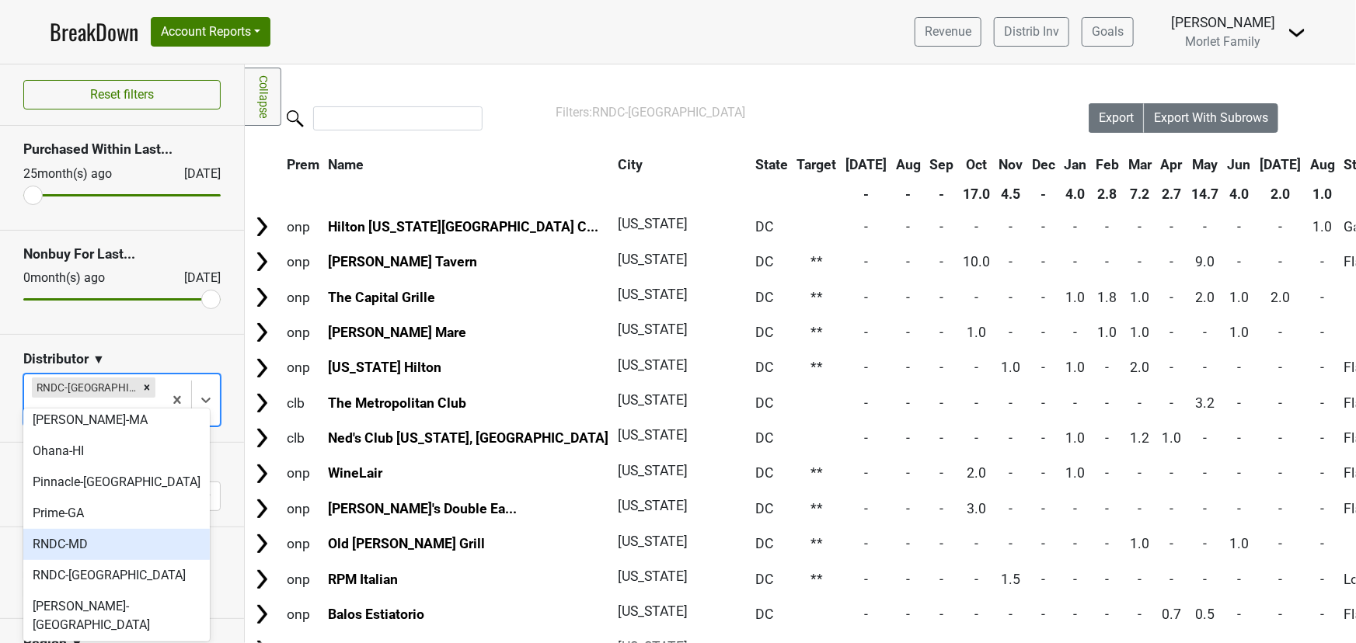
click at [102, 529] on div "RNDC-MD" at bounding box center [116, 544] width 186 height 31
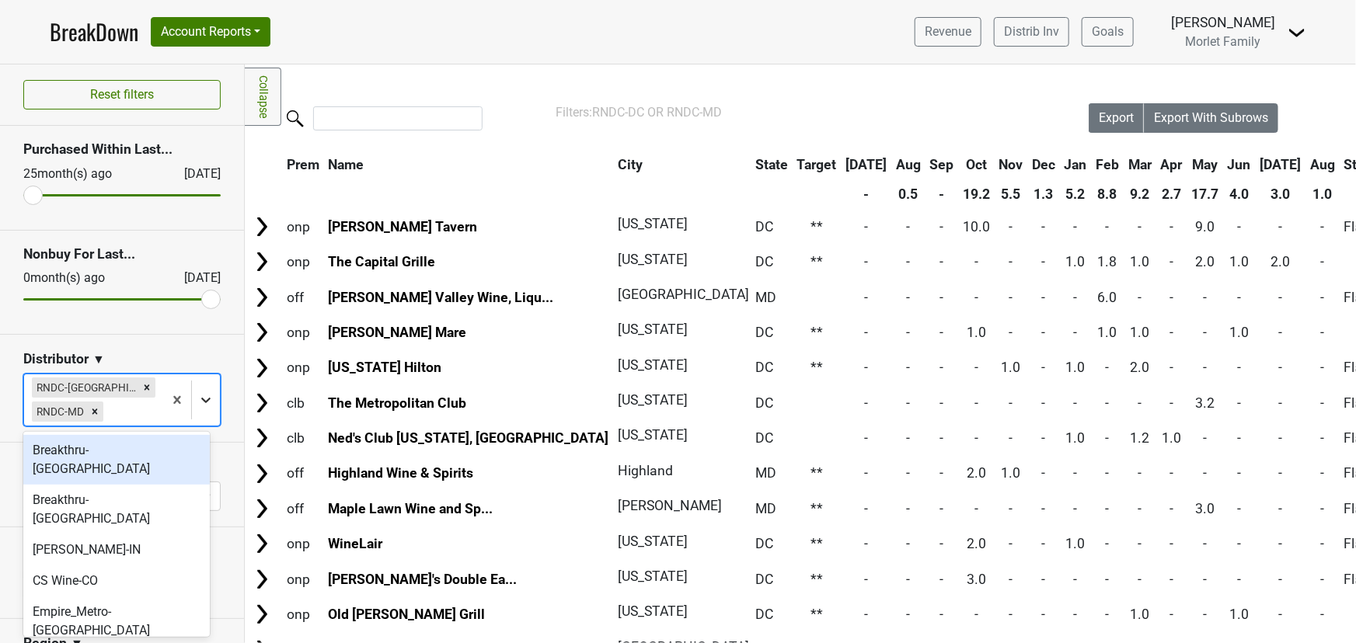
click at [198, 406] on icon at bounding box center [206, 400] width 16 height 16
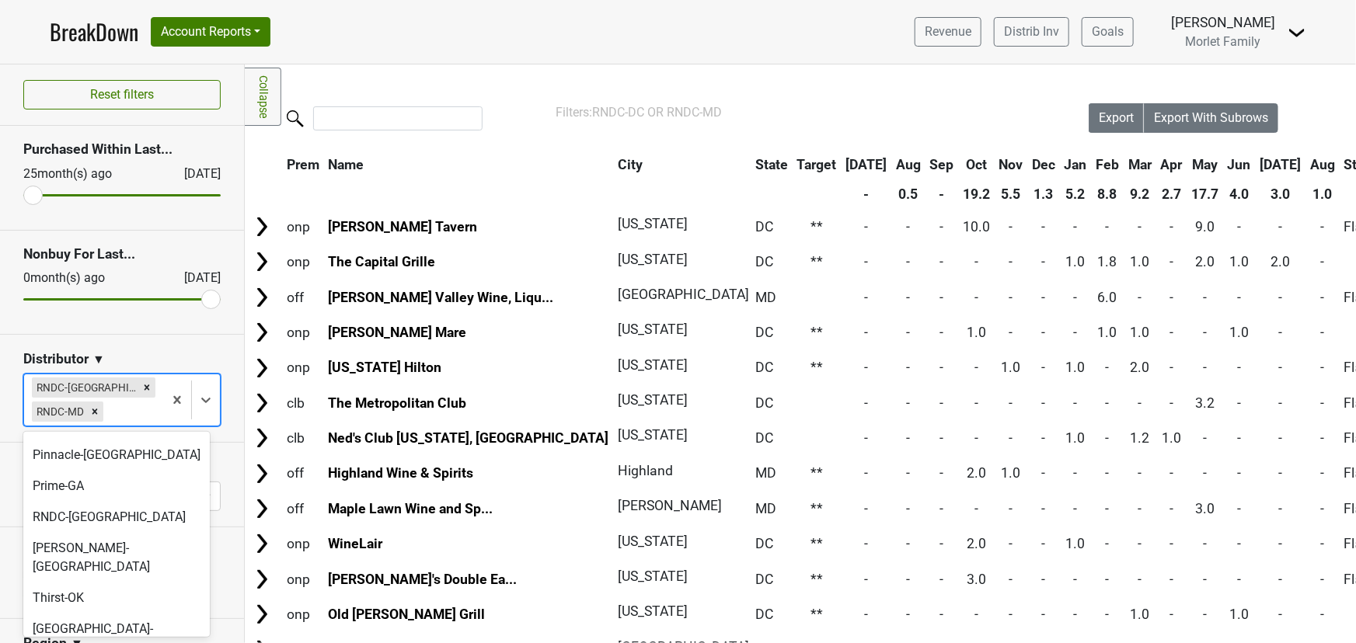
scroll to position [444, 0]
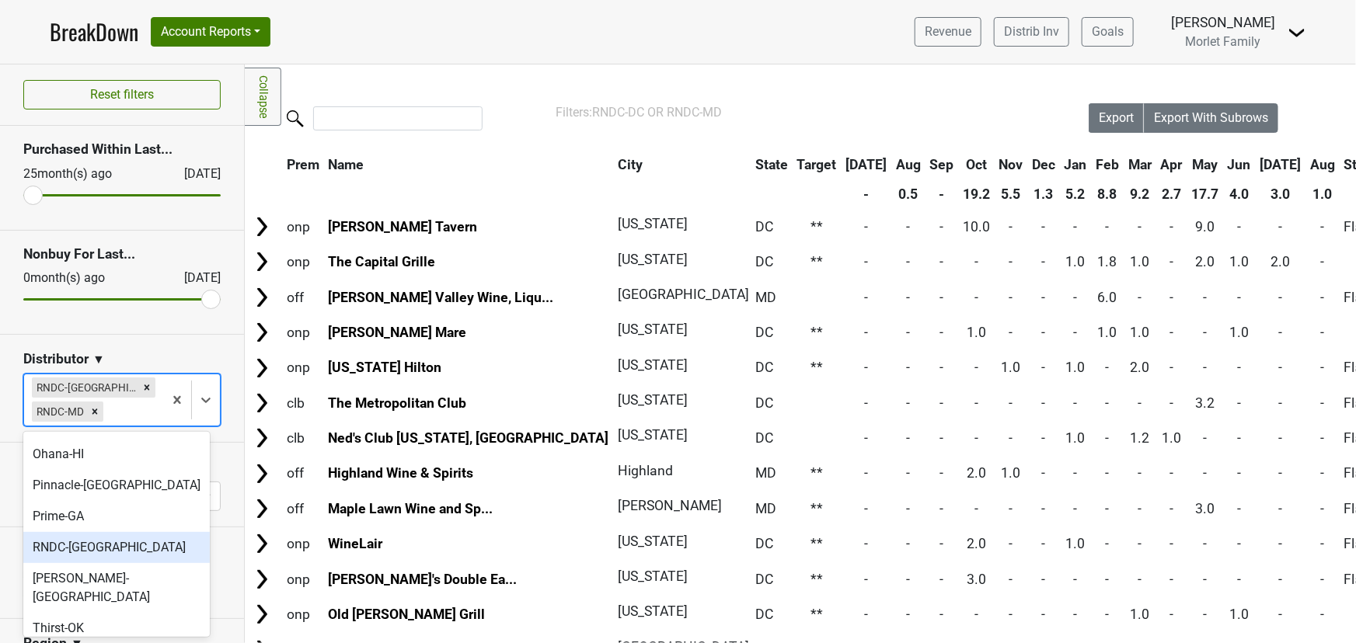
click at [89, 532] on div "RNDC-VA" at bounding box center [116, 547] width 186 height 31
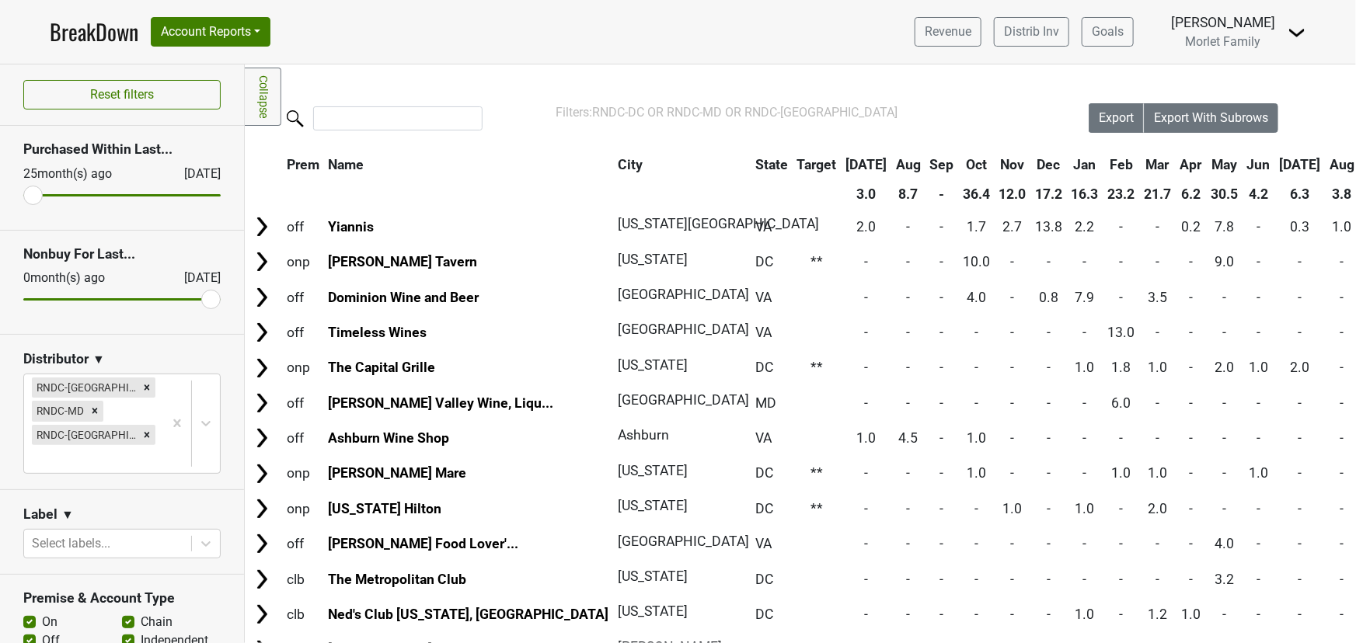
click at [1326, 159] on th "Aug" at bounding box center [1342, 165] width 33 height 28
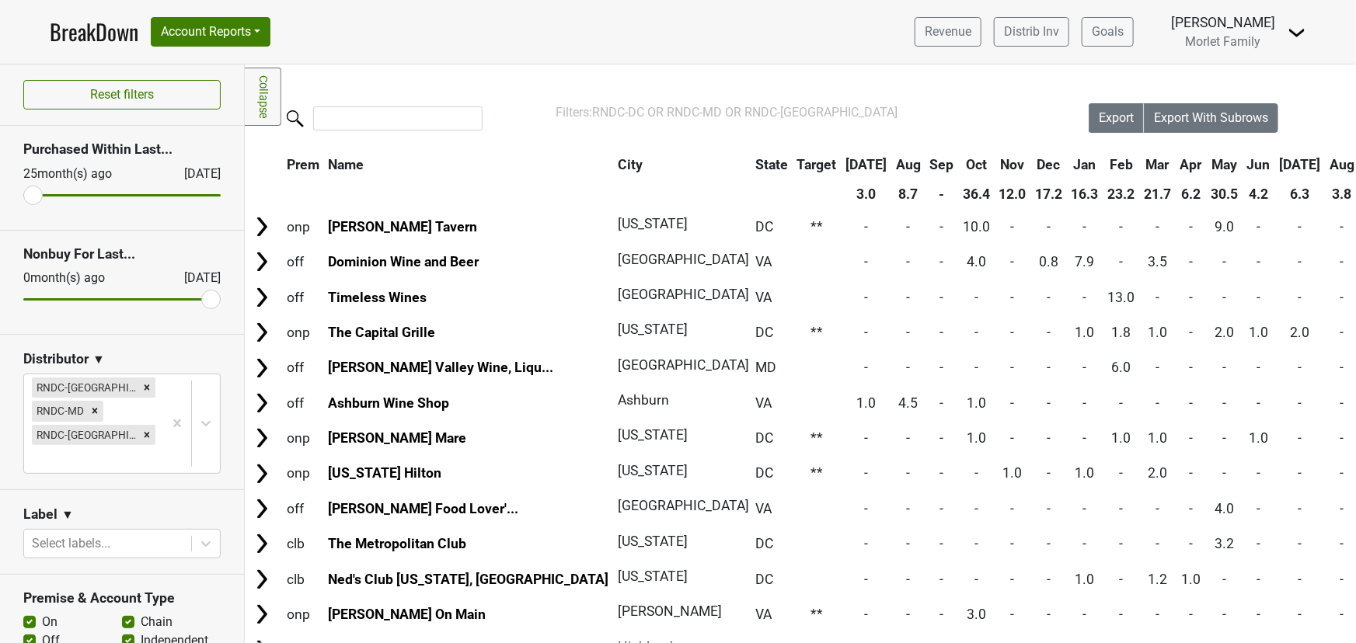
click at [1326, 159] on th "Aug" at bounding box center [1342, 165] width 33 height 28
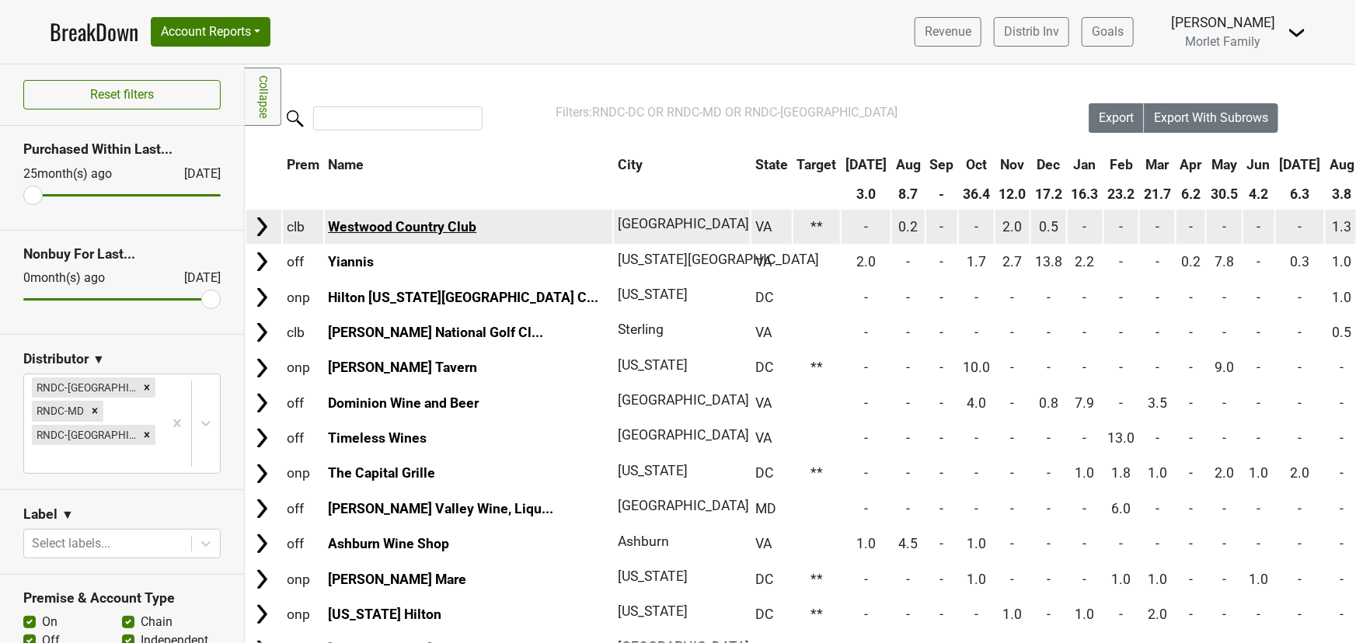
click at [401, 225] on link "Westwood Country Club" at bounding box center [402, 227] width 148 height 16
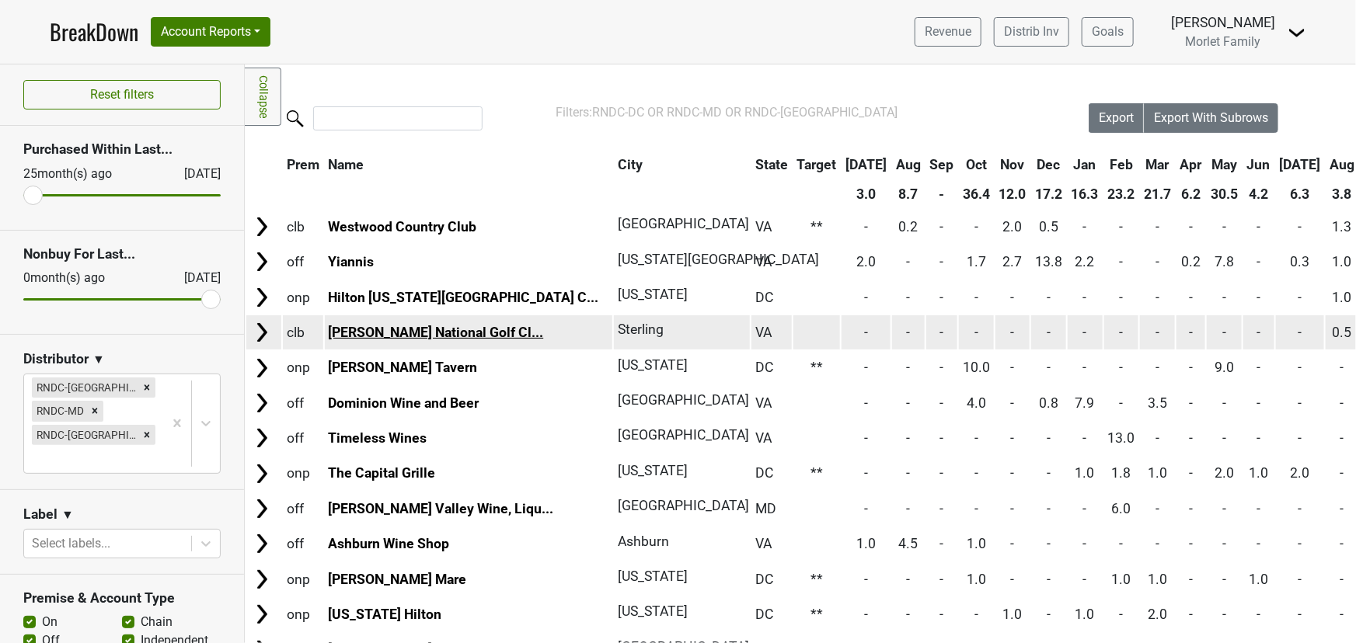
click at [376, 331] on link "Trump National Golf Cl..." at bounding box center [435, 333] width 215 height 16
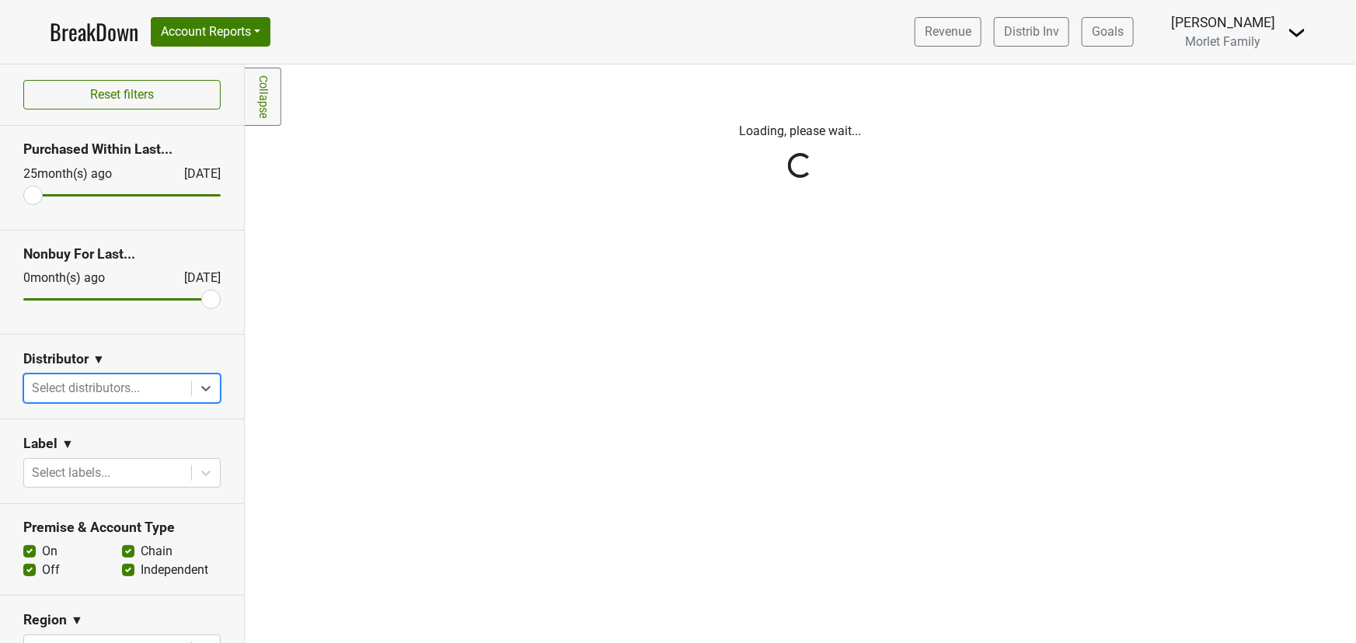
click at [203, 384] on div "Reset filters Purchased Within Last... 25 month(s) ago Aug '25 Nonbuy For Last.…" at bounding box center [122, 353] width 245 height 579
click at [204, 385] on div at bounding box center [206, 389] width 28 height 28
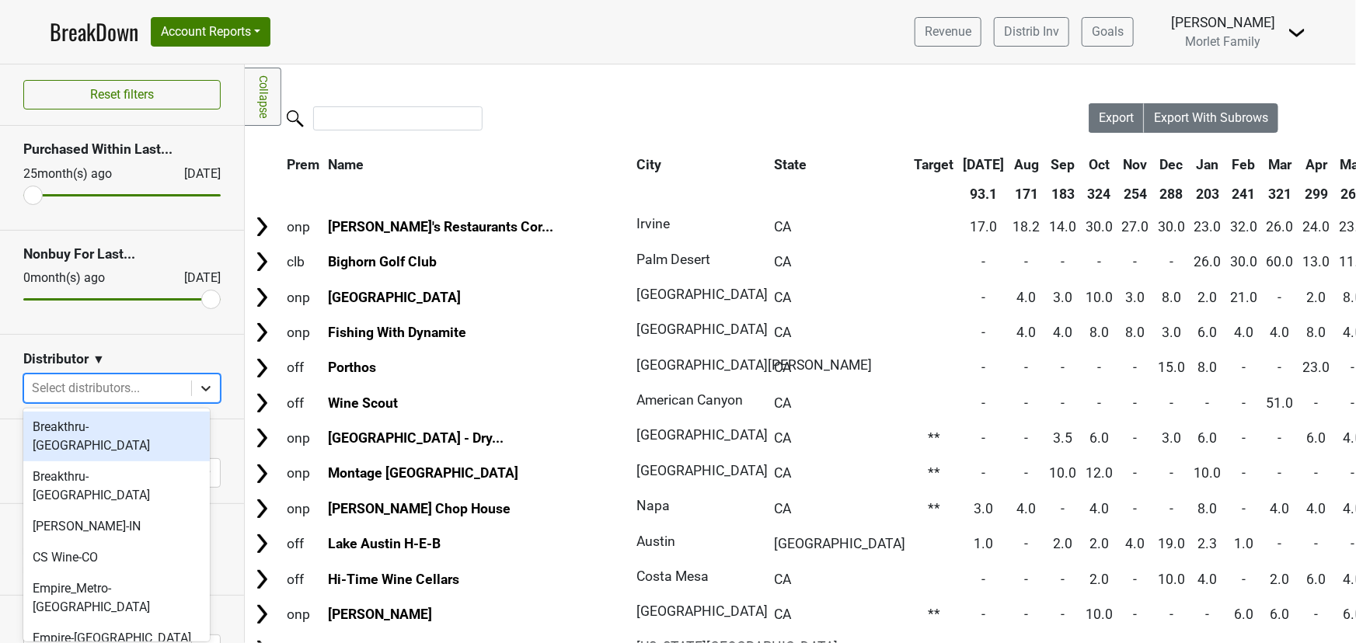
click at [198, 385] on icon at bounding box center [206, 389] width 16 height 16
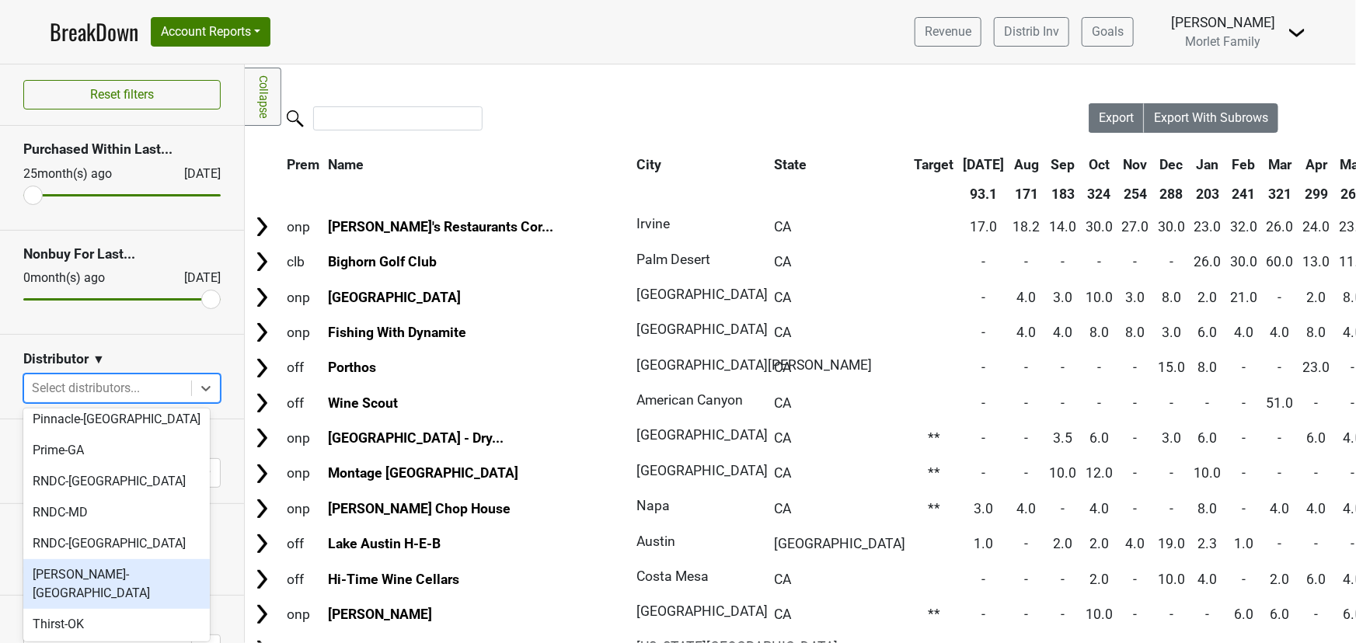
scroll to position [549, 0]
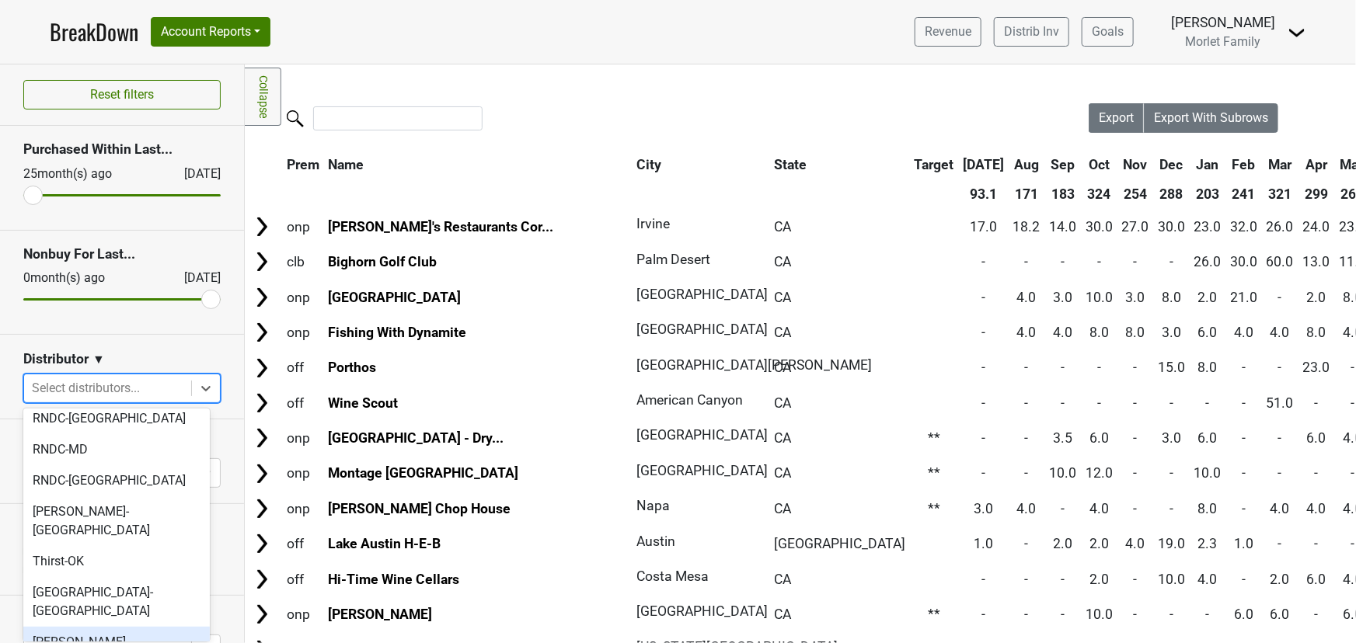
click at [118, 627] on div "Tryon-NC" at bounding box center [116, 652] width 186 height 50
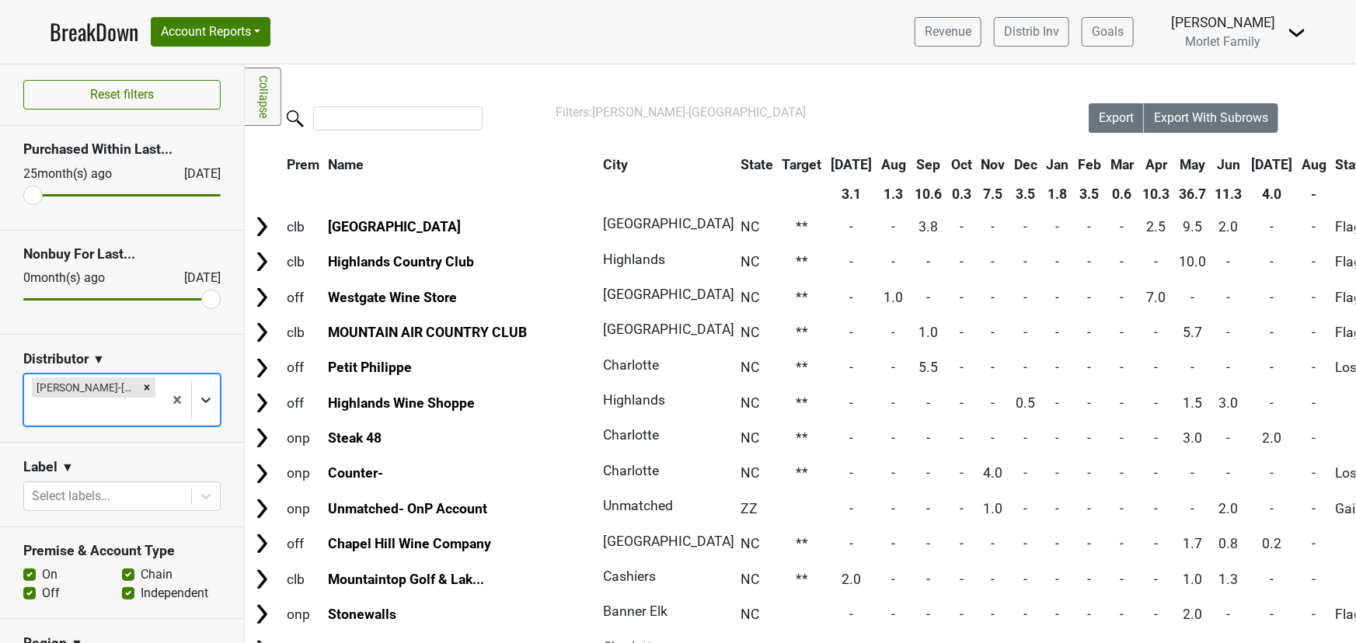
click at [198, 392] on icon at bounding box center [206, 400] width 16 height 16
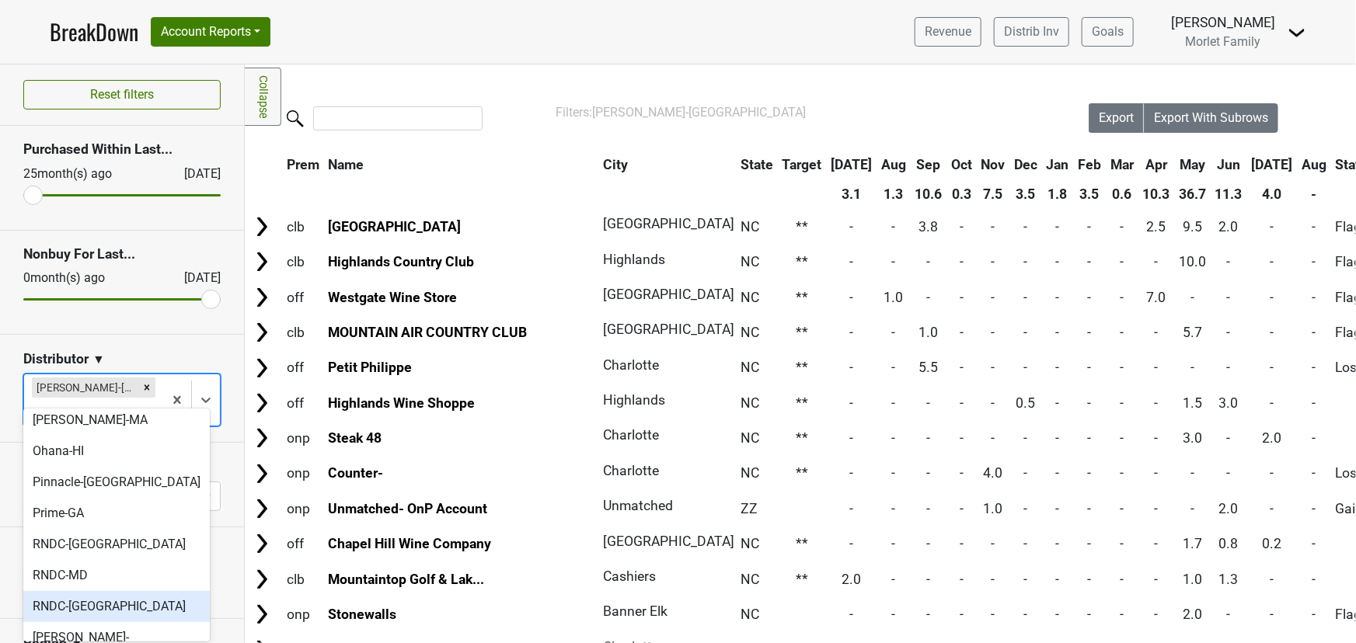
scroll to position [518, 0]
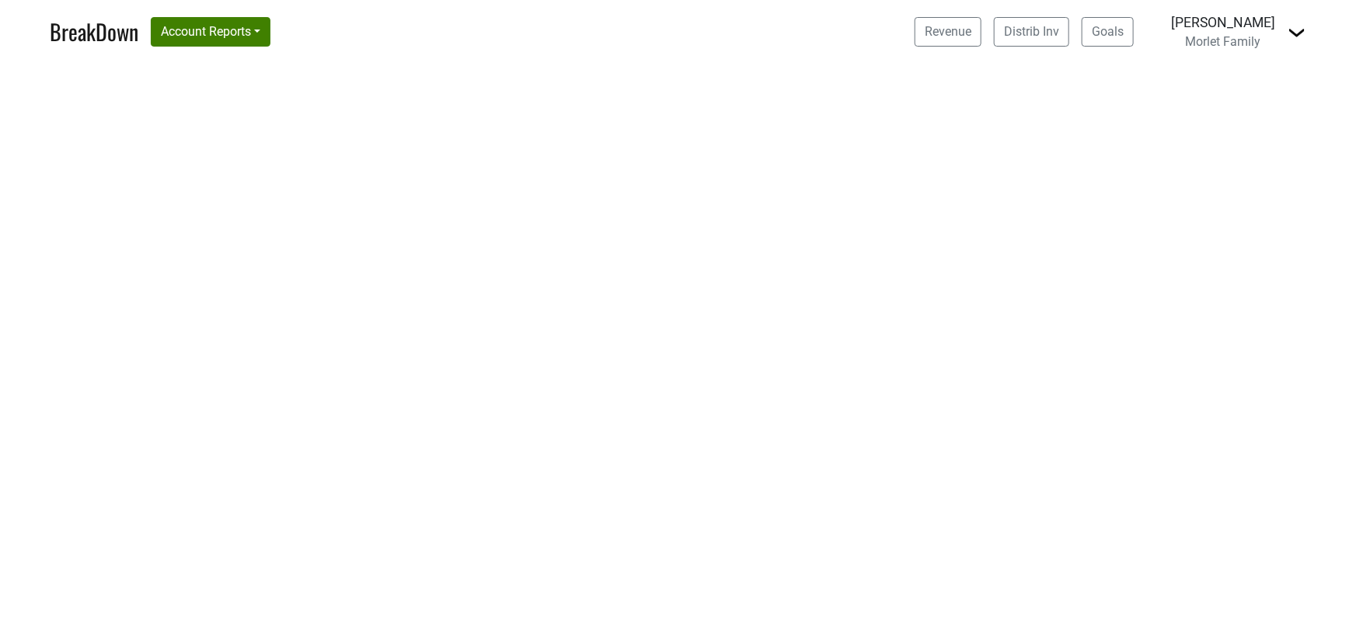
select select "CA"
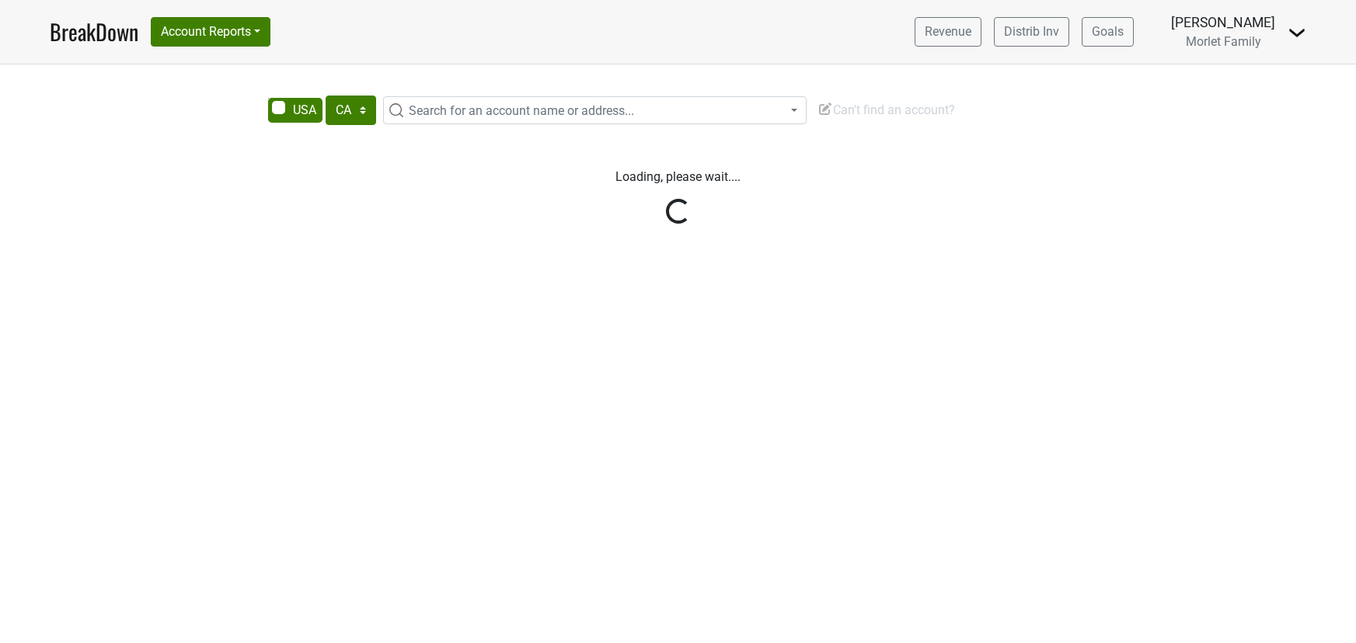
select select "CA"
